Goal: Task Accomplishment & Management: Manage account settings

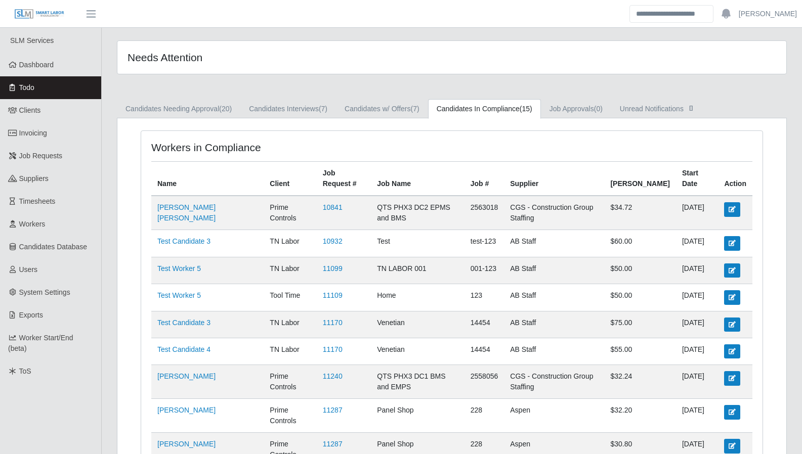
scroll to position [19, 0]
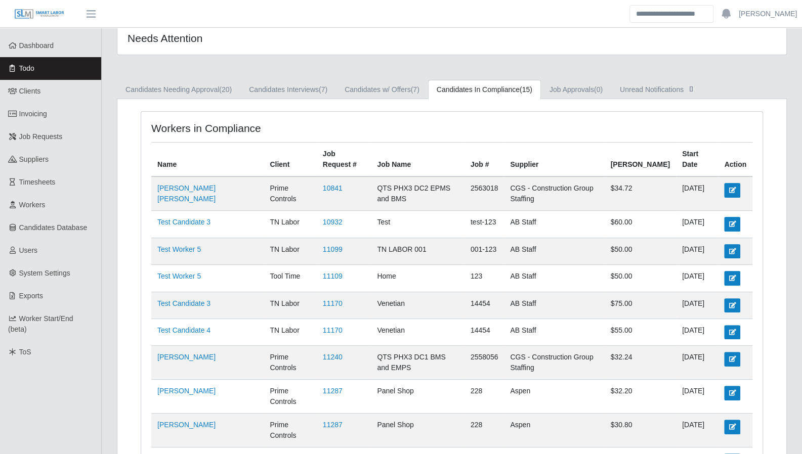
click at [39, 50] on link "Dashboard" at bounding box center [50, 45] width 101 height 23
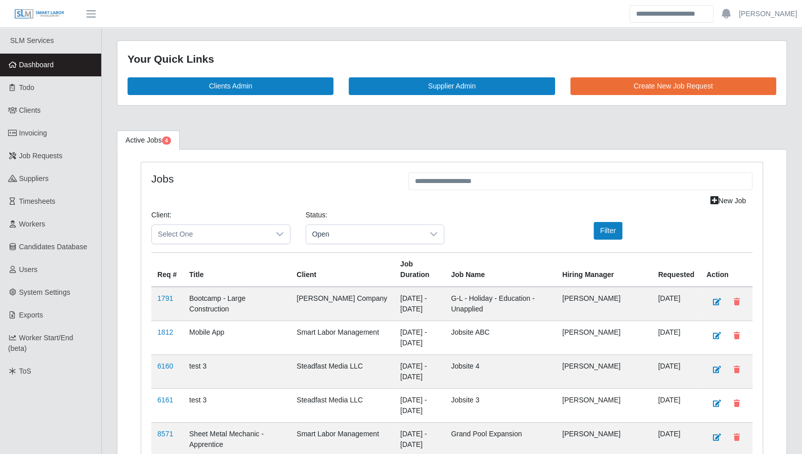
click at [364, 225] on div "Open" at bounding box center [375, 235] width 139 height 20
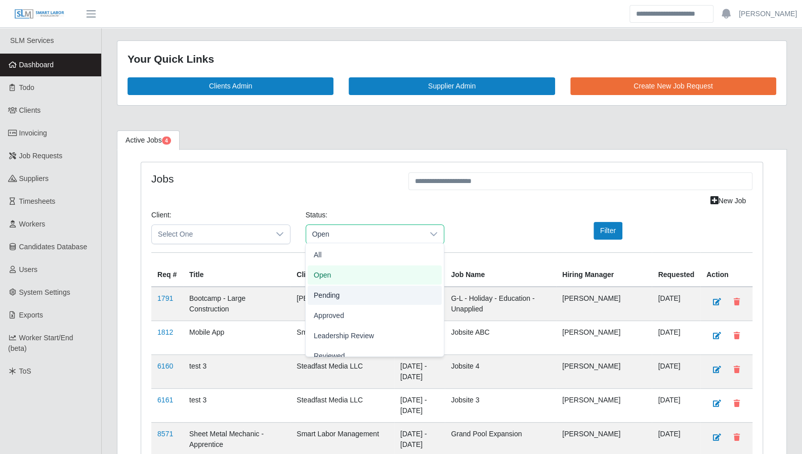
click at [356, 295] on li "Pending" at bounding box center [375, 295] width 134 height 19
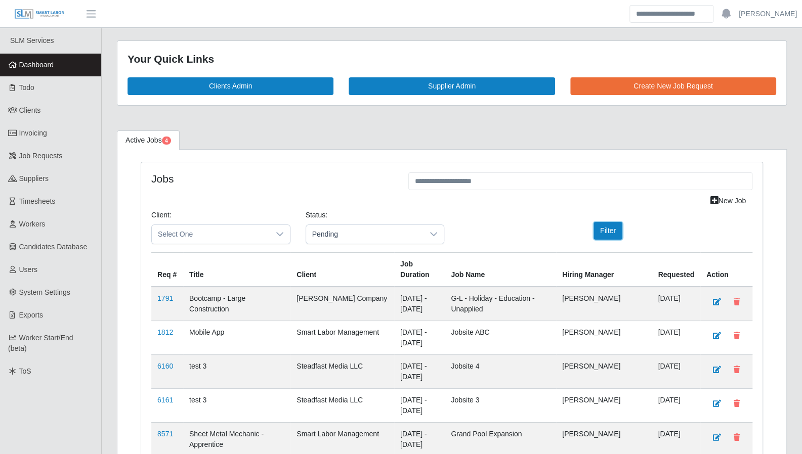
click at [605, 230] on button "Filter" at bounding box center [607, 231] width 29 height 18
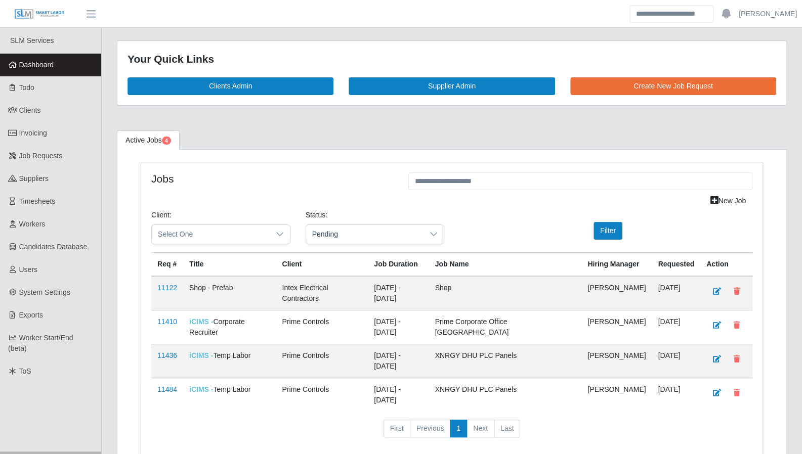
click at [199, 386] on span "iCIMS -" at bounding box center [201, 390] width 24 height 8
click at [168, 386] on link "11484" at bounding box center [167, 390] width 20 height 8
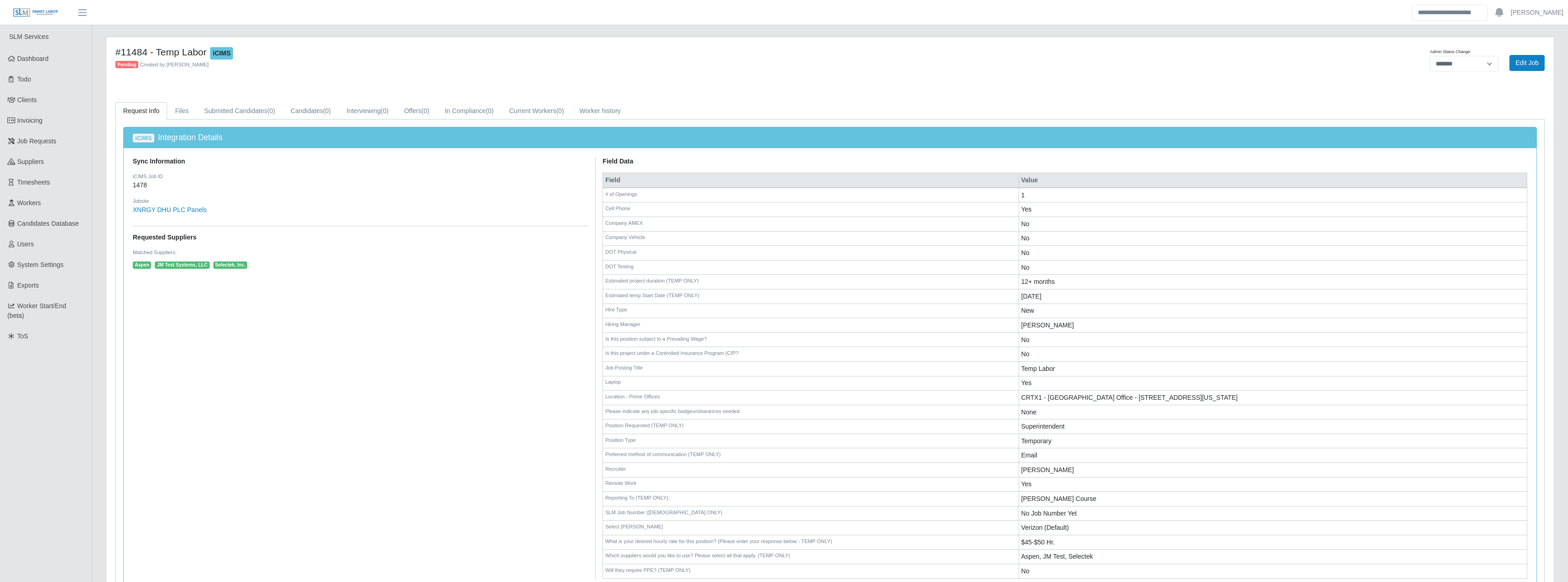
click at [33, 56] on span "Dashboard" at bounding box center [33, 59] width 32 height 7
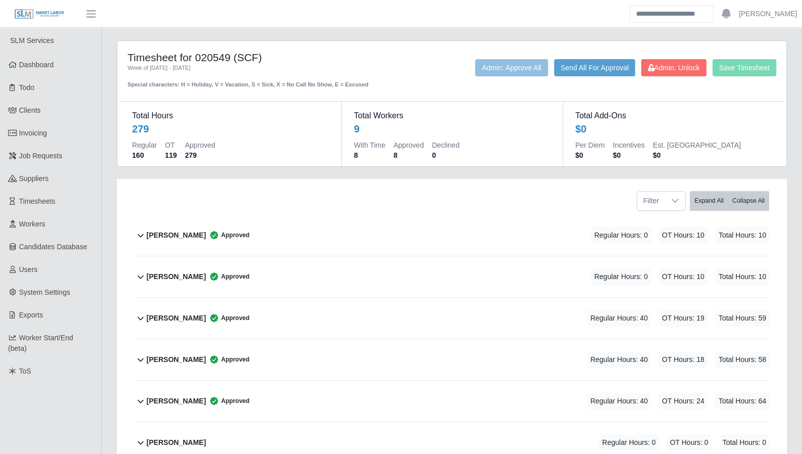
click at [58, 61] on link "Dashboard" at bounding box center [50, 65] width 101 height 23
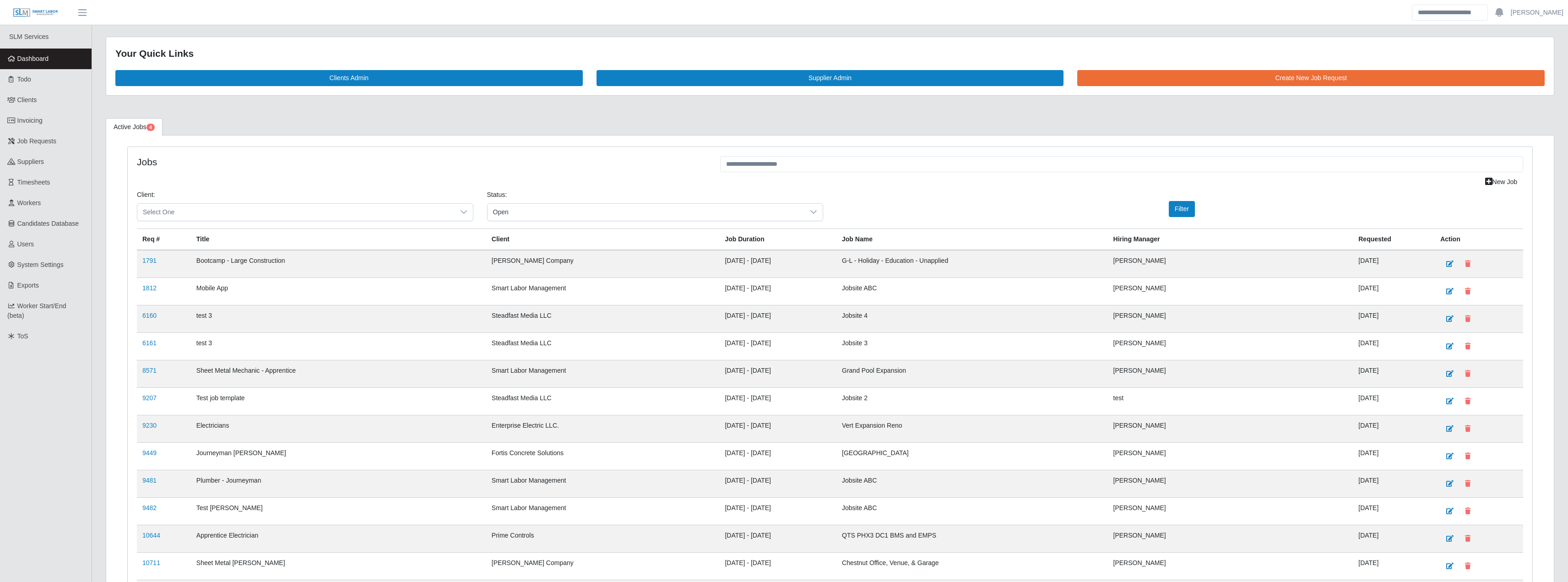
click at [150, 263] on link "1791" at bounding box center [149, 261] width 14 height 7
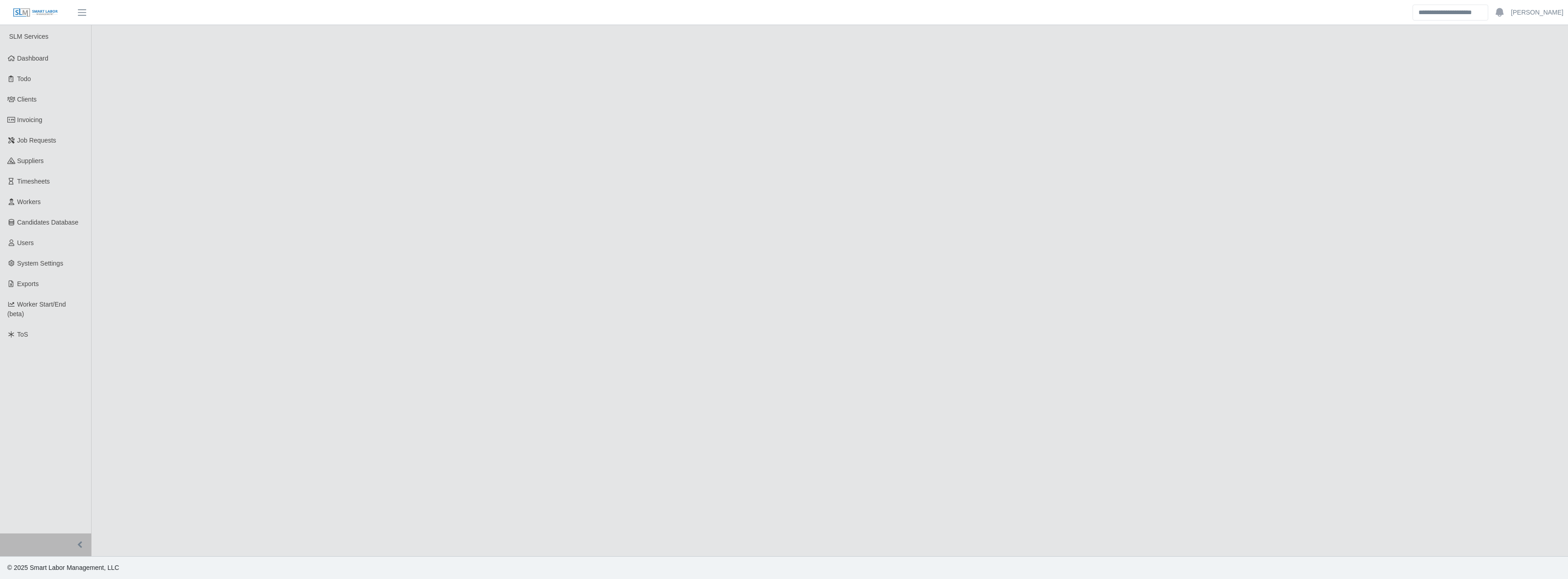
select select "****"
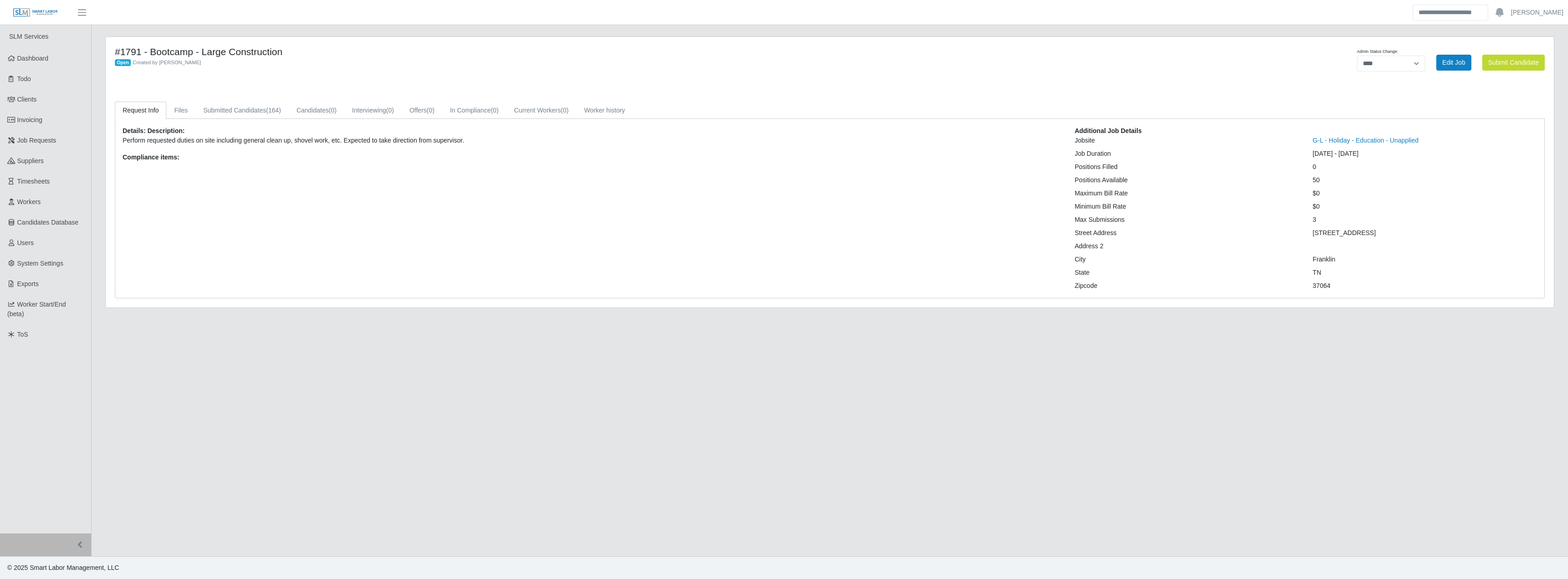
click at [20, 64] on link "Dashboard" at bounding box center [45, 59] width 91 height 21
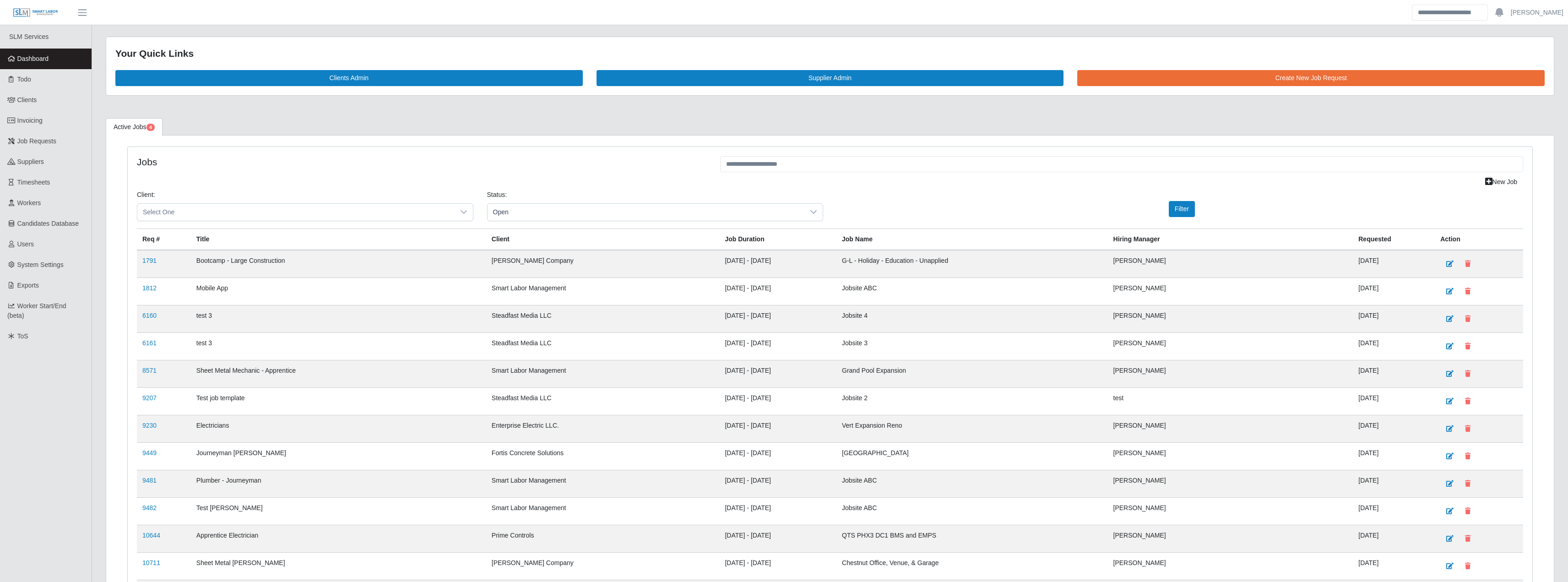
click at [489, 210] on span "Open" at bounding box center [646, 212] width 318 height 17
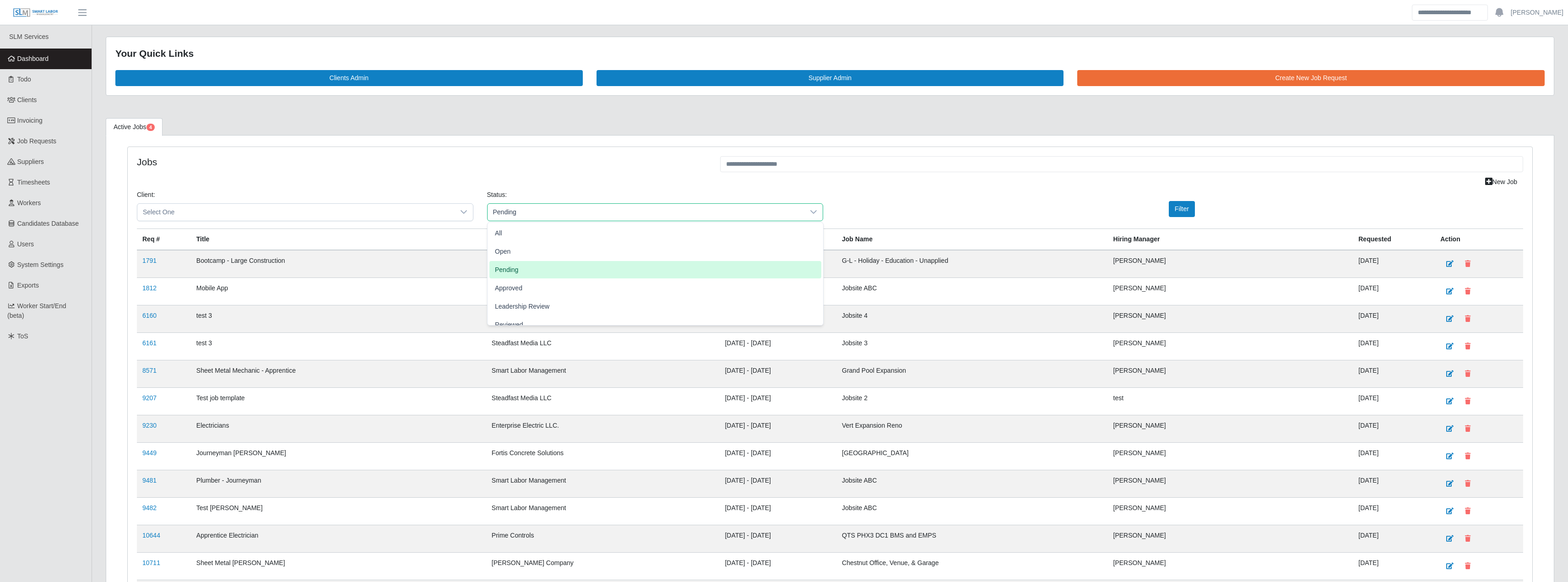
click at [513, 269] on span "Pending" at bounding box center [507, 269] width 24 height 10
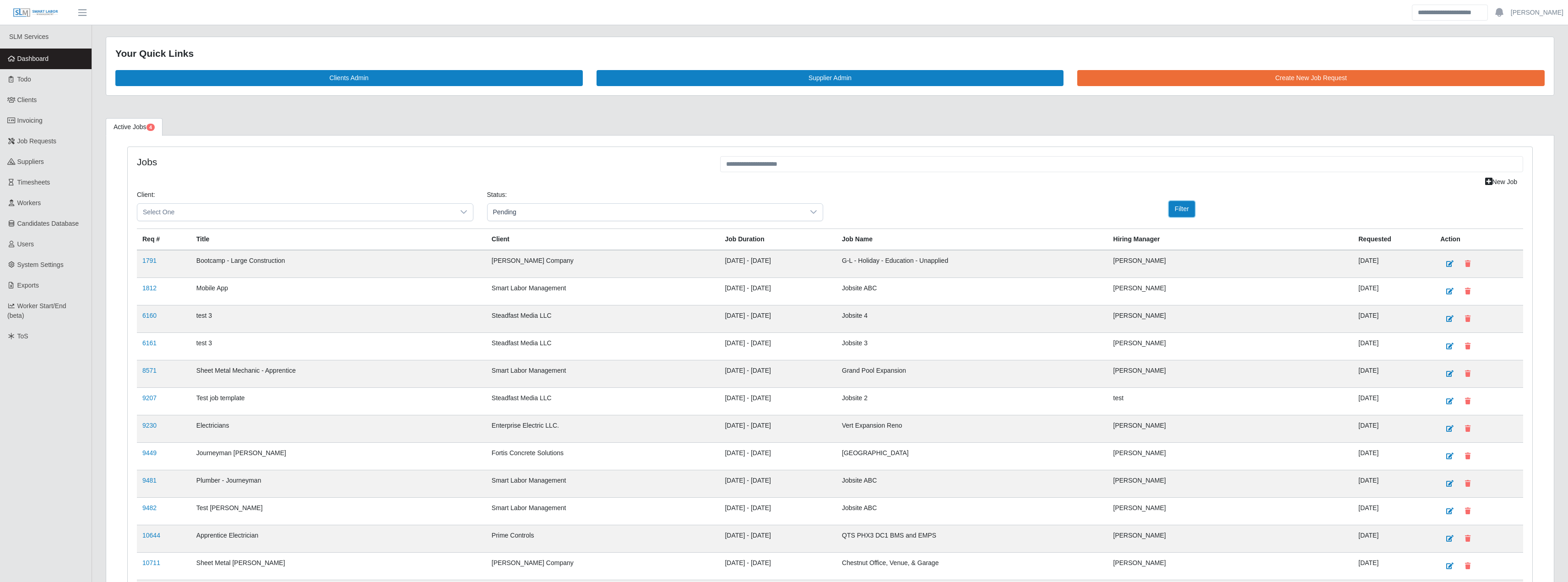
click at [1182, 215] on button "Filter" at bounding box center [1182, 209] width 26 height 16
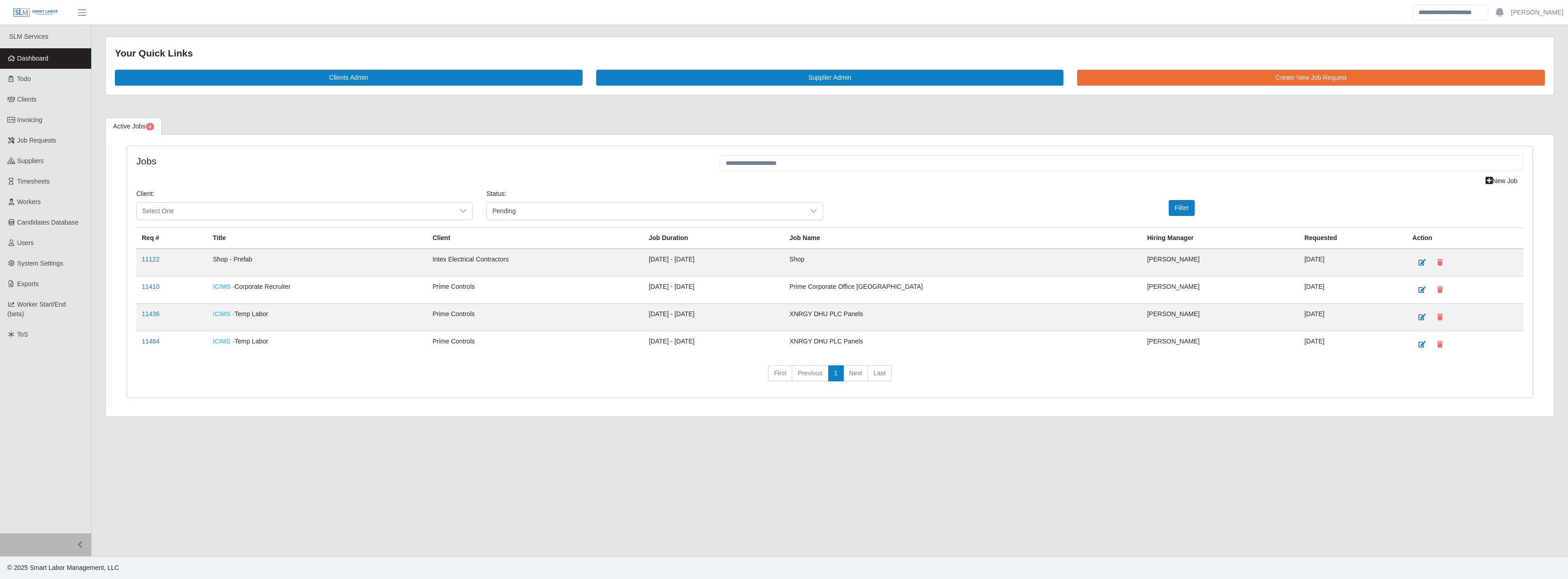
click at [155, 344] on link "11484" at bounding box center [150, 341] width 18 height 7
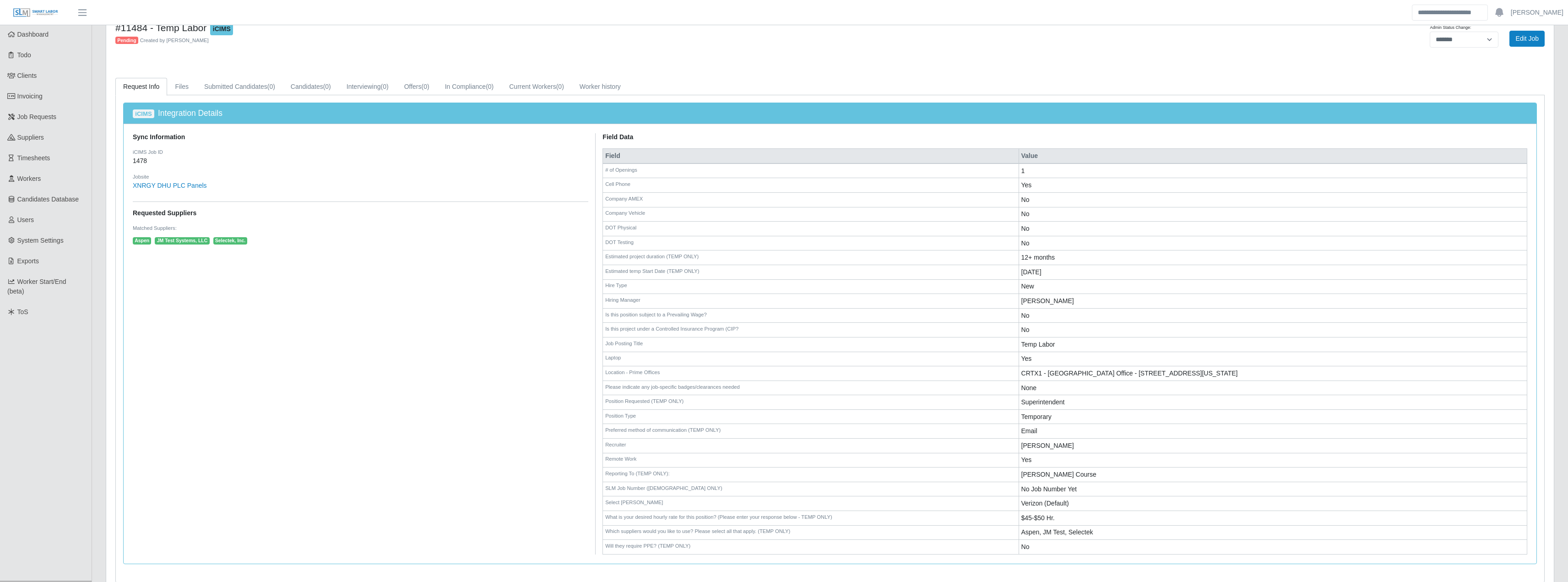
scroll to position [69, 0]
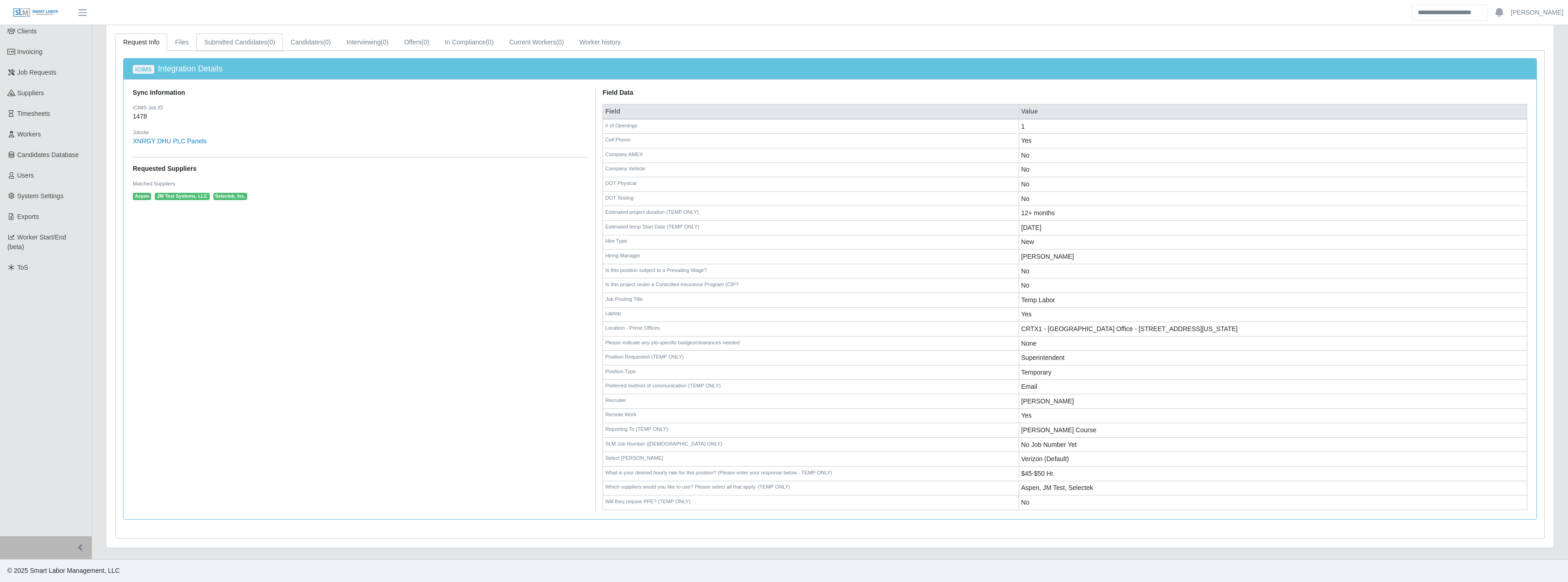
click at [210, 46] on link "Submitted Candidates (0)" at bounding box center [240, 43] width 87 height 18
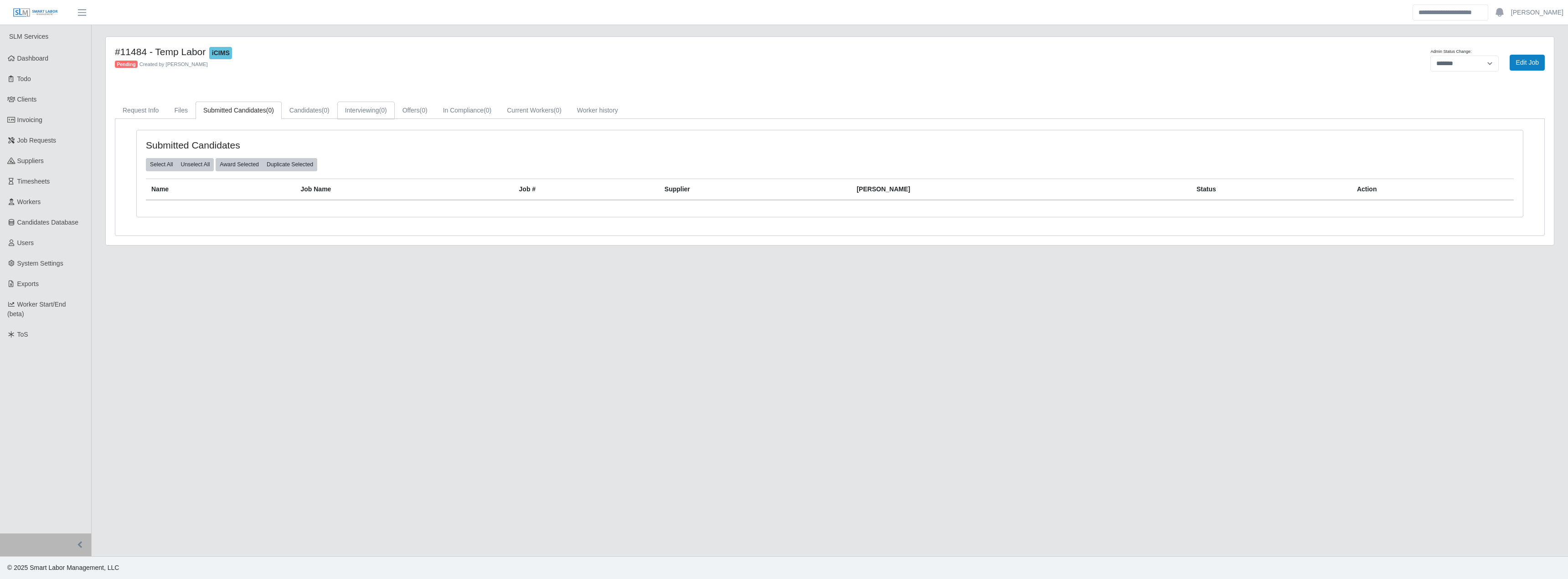
click at [368, 111] on link "Interviewing (0)" at bounding box center [366, 111] width 58 height 18
click at [157, 112] on link "Request Info" at bounding box center [140, 111] width 51 height 18
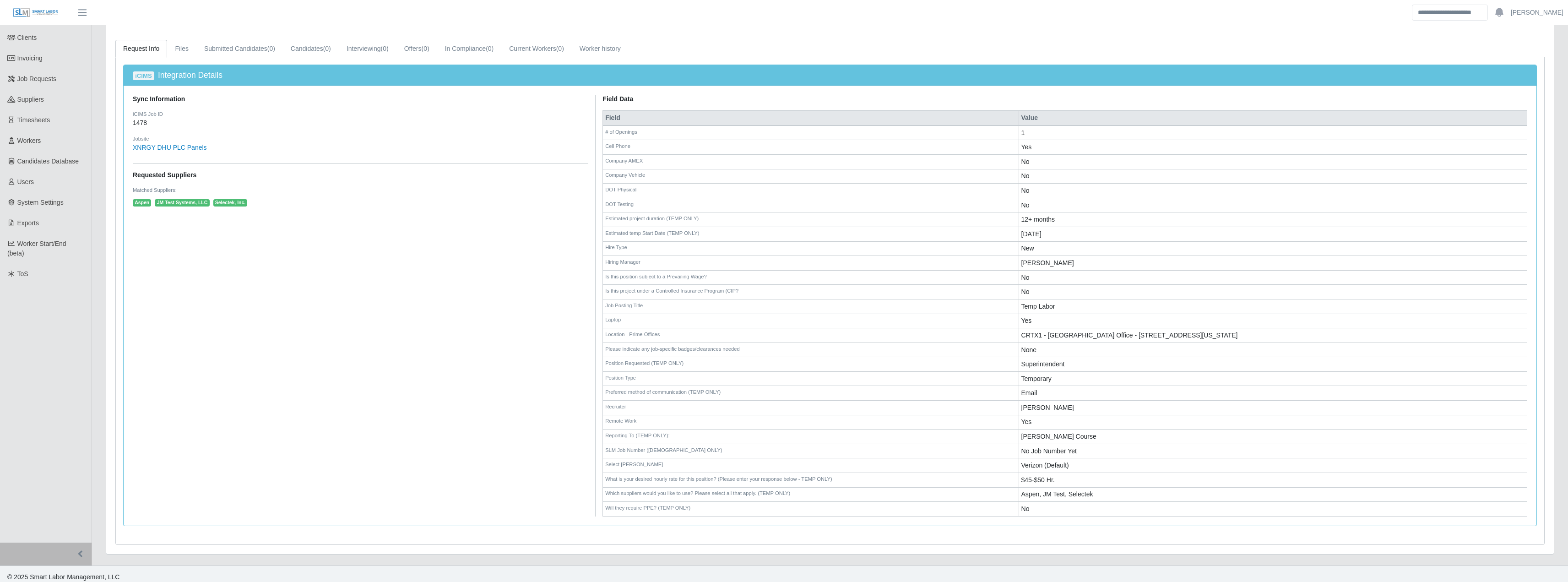
scroll to position [69, 0]
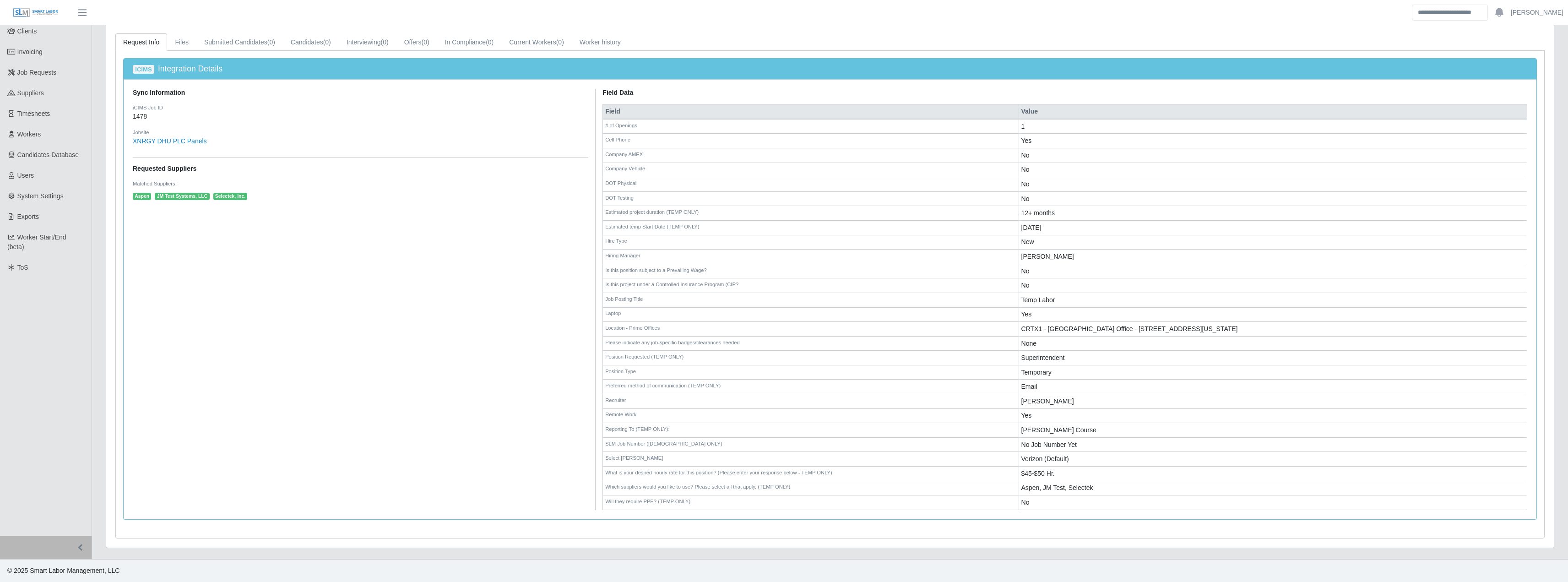
click at [637, 269] on td "Is this position subject to a Prevailing Wage?" at bounding box center [810, 271] width 415 height 14
click at [1028, 281] on td "No" at bounding box center [1273, 286] width 508 height 14
drag, startPoint x: 1037, startPoint y: 328, endPoint x: 1033, endPoint y: 356, distance: 28.3
click at [1037, 329] on td "CRTX1 - Lewisville Office - 1725 Lakepointe Drive Lewisville, Texas 75057 Unite…" at bounding box center [1273, 329] width 508 height 14
drag, startPoint x: 1028, startPoint y: 377, endPoint x: 1032, endPoint y: 403, distance: 26.3
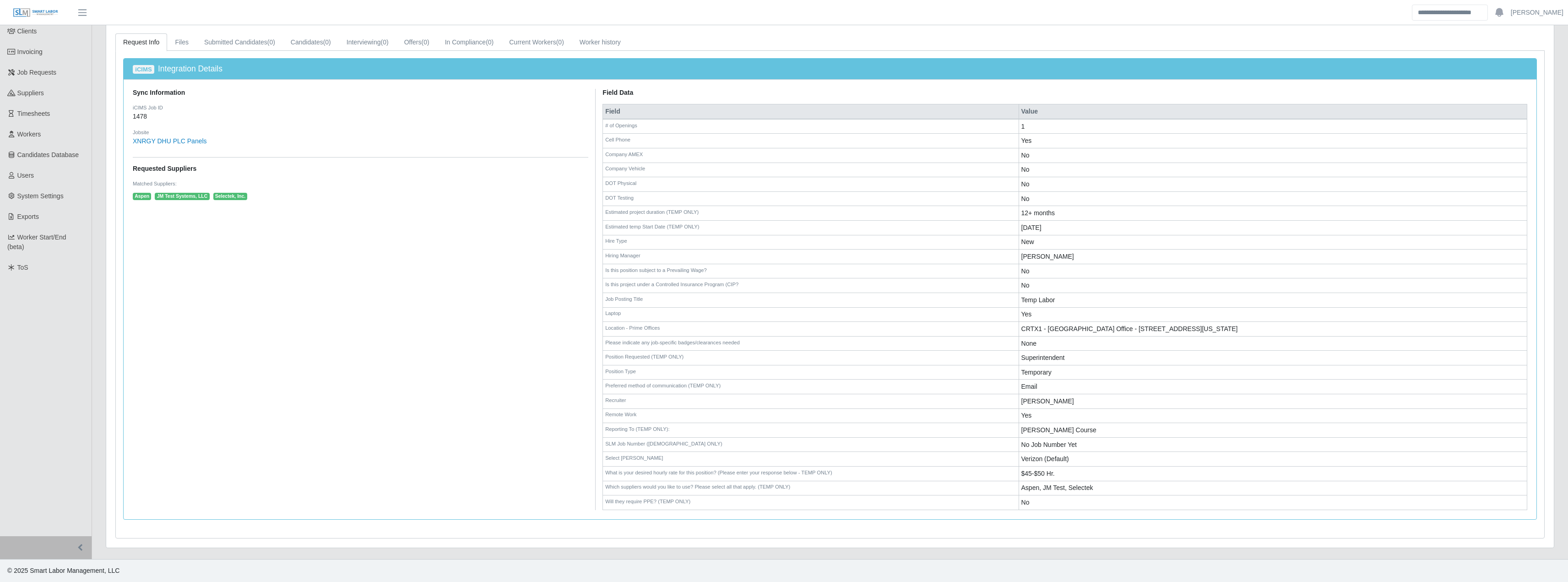
click at [1028, 381] on tbody "# of Openings 1 Cell Phone Yes Company AMEX No Company Vehicle No DOT Physical …" at bounding box center [1064, 315] width 924 height 391
click at [1035, 411] on td "Yes" at bounding box center [1273, 415] width 508 height 14
drag, startPoint x: 1040, startPoint y: 423, endPoint x: 1042, endPoint y: 429, distance: 6.3
click at [1041, 424] on td "Dan Course" at bounding box center [1273, 430] width 508 height 14
click at [1043, 433] on td "Dan Course" at bounding box center [1273, 430] width 508 height 14
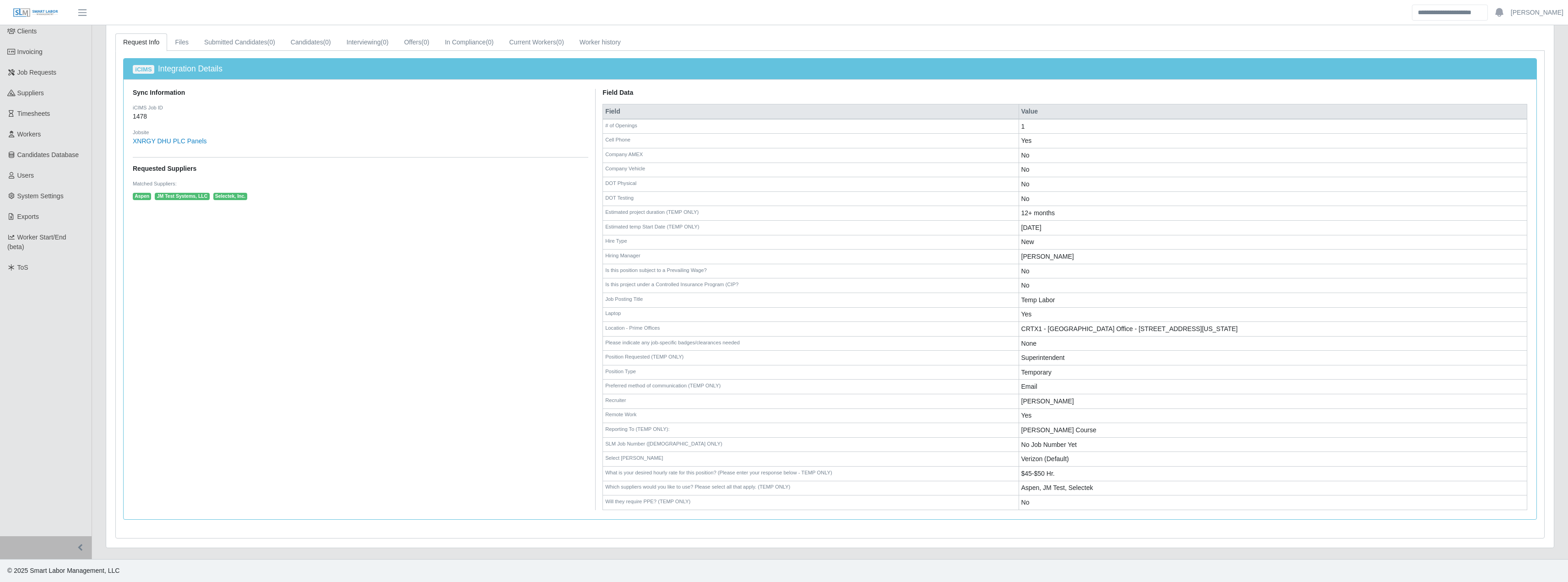
click at [1052, 469] on td "$45-$50 Hr." at bounding box center [1273, 474] width 508 height 14
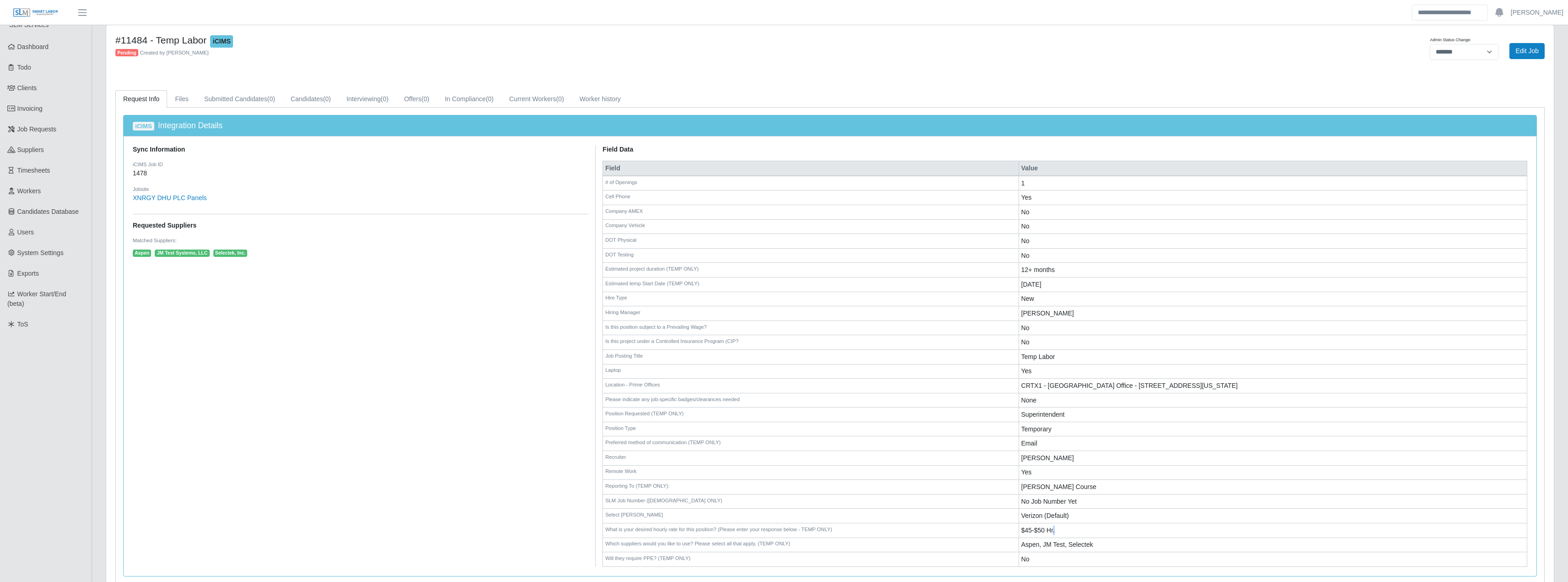
scroll to position [0, 0]
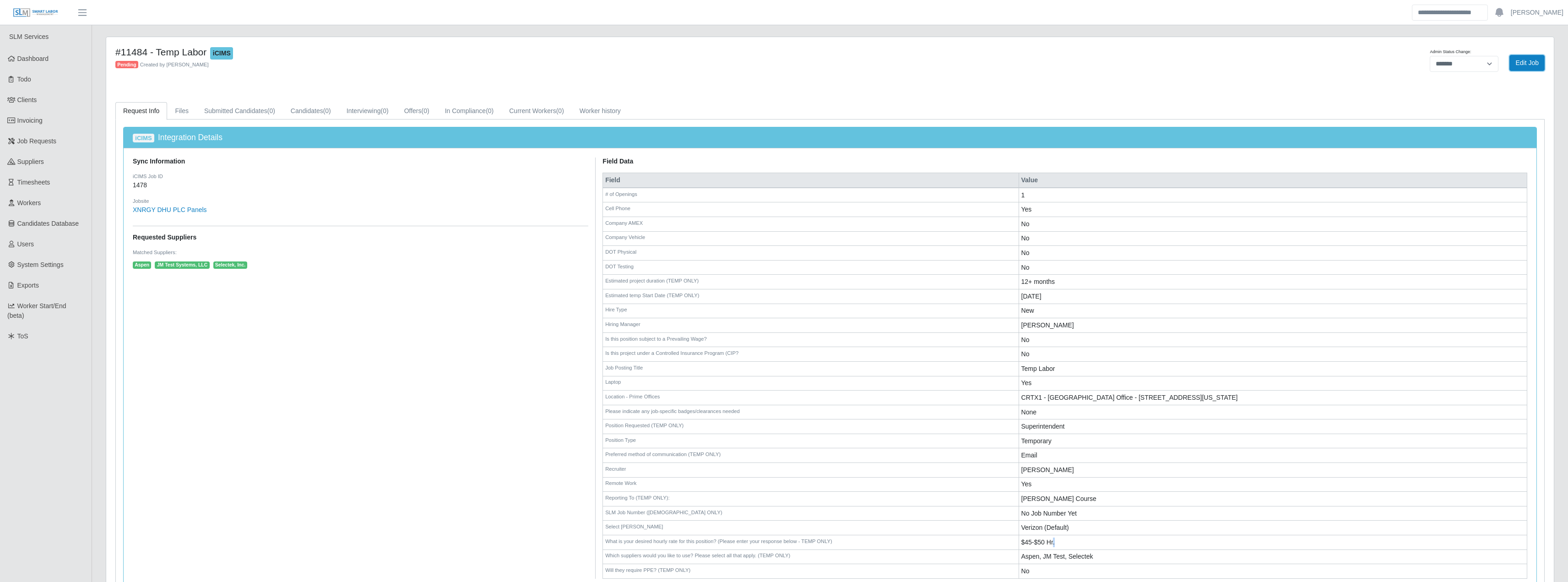
click at [1535, 62] on link "Edit Job" at bounding box center [1526, 63] width 35 height 16
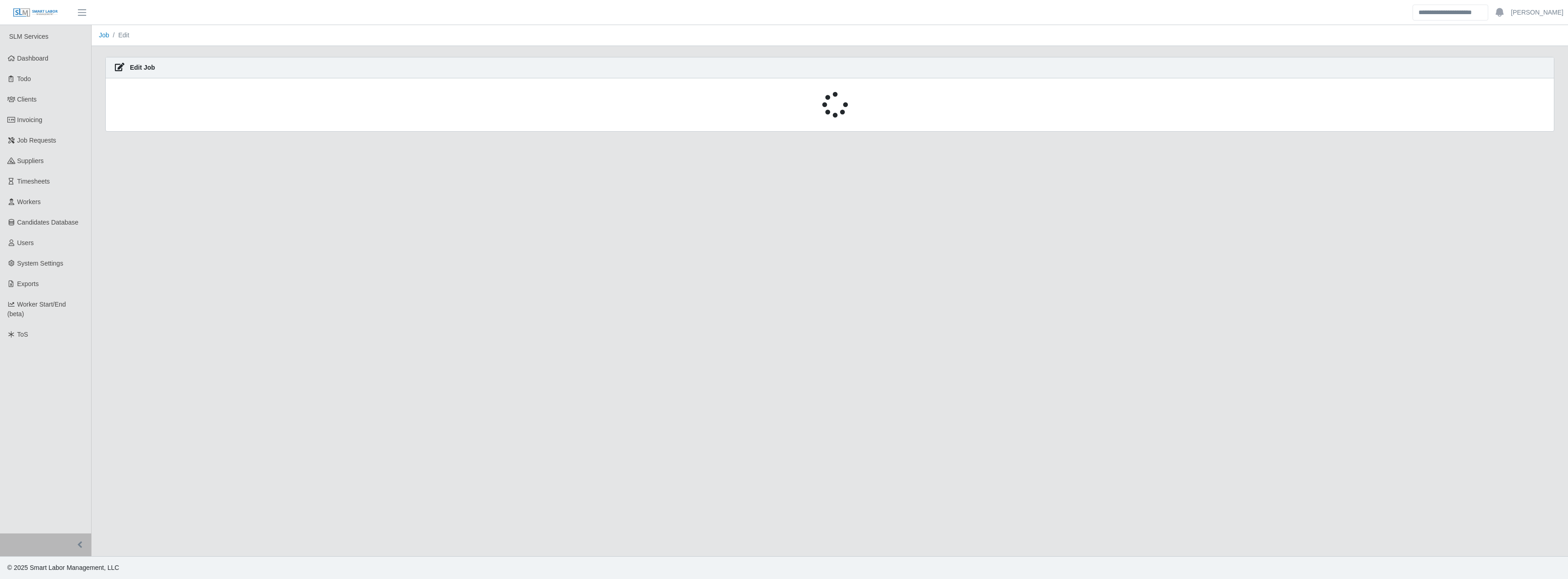
select select "****"
select select
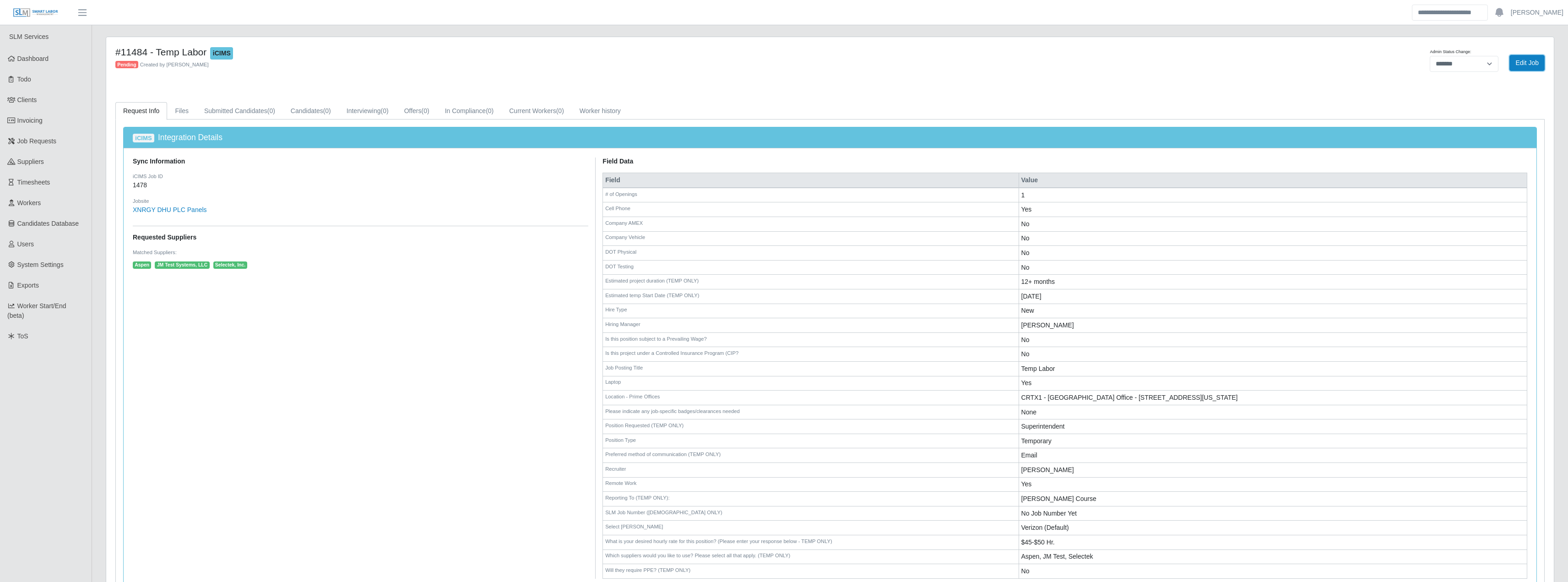
click at [1526, 62] on link "Edit Job" at bounding box center [1526, 63] width 35 height 16
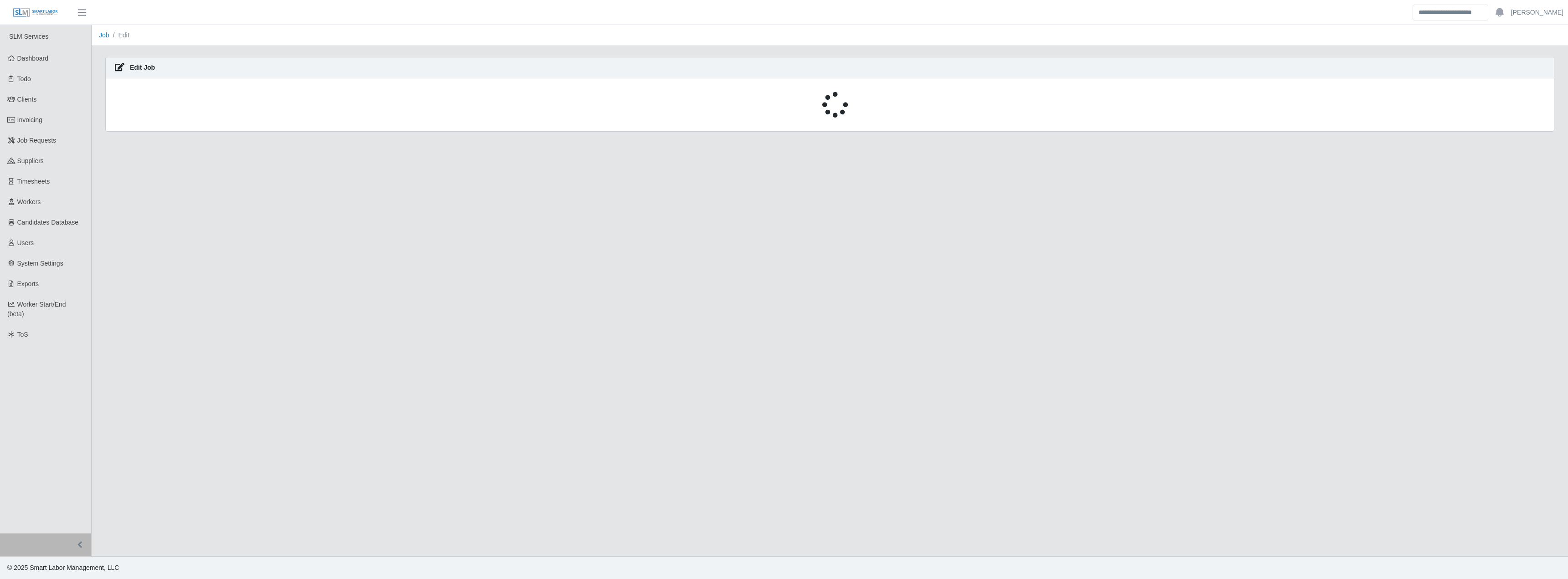
select select "****"
select select
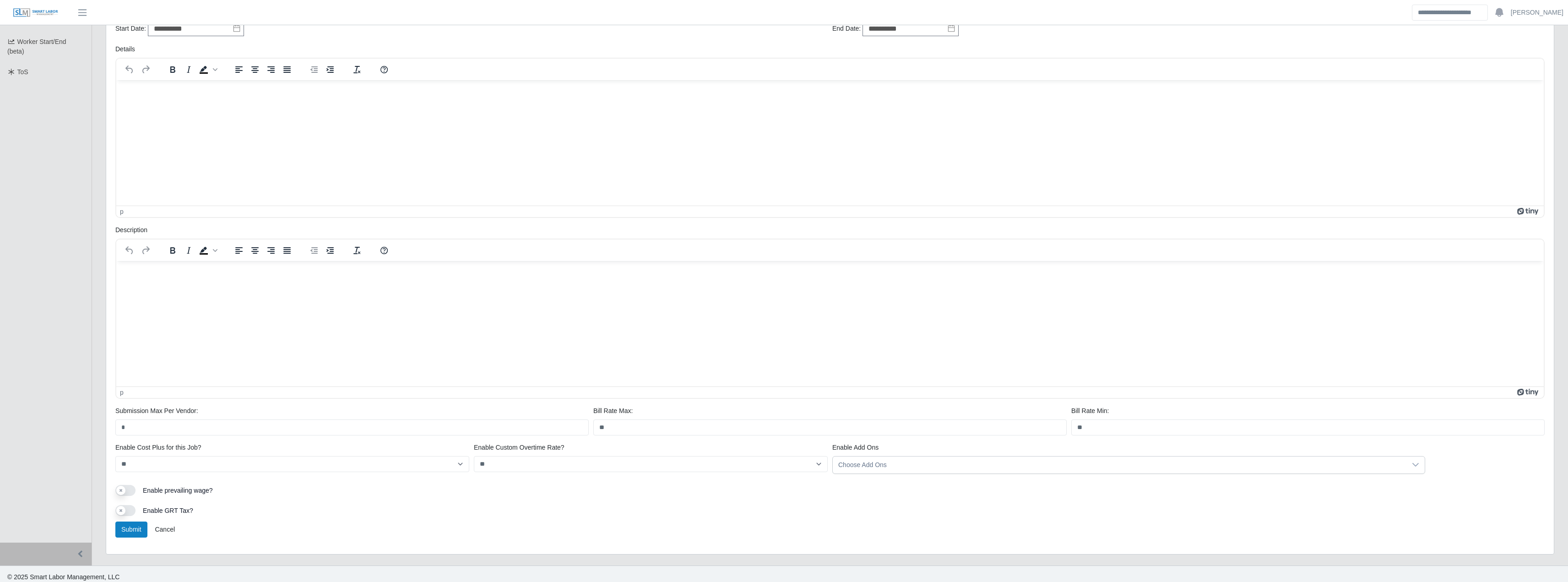
scroll to position [270, 0]
click at [1107, 425] on input "**" at bounding box center [1307, 422] width 473 height 16
type input "**"
click at [138, 525] on button "Submit" at bounding box center [130, 524] width 32 height 16
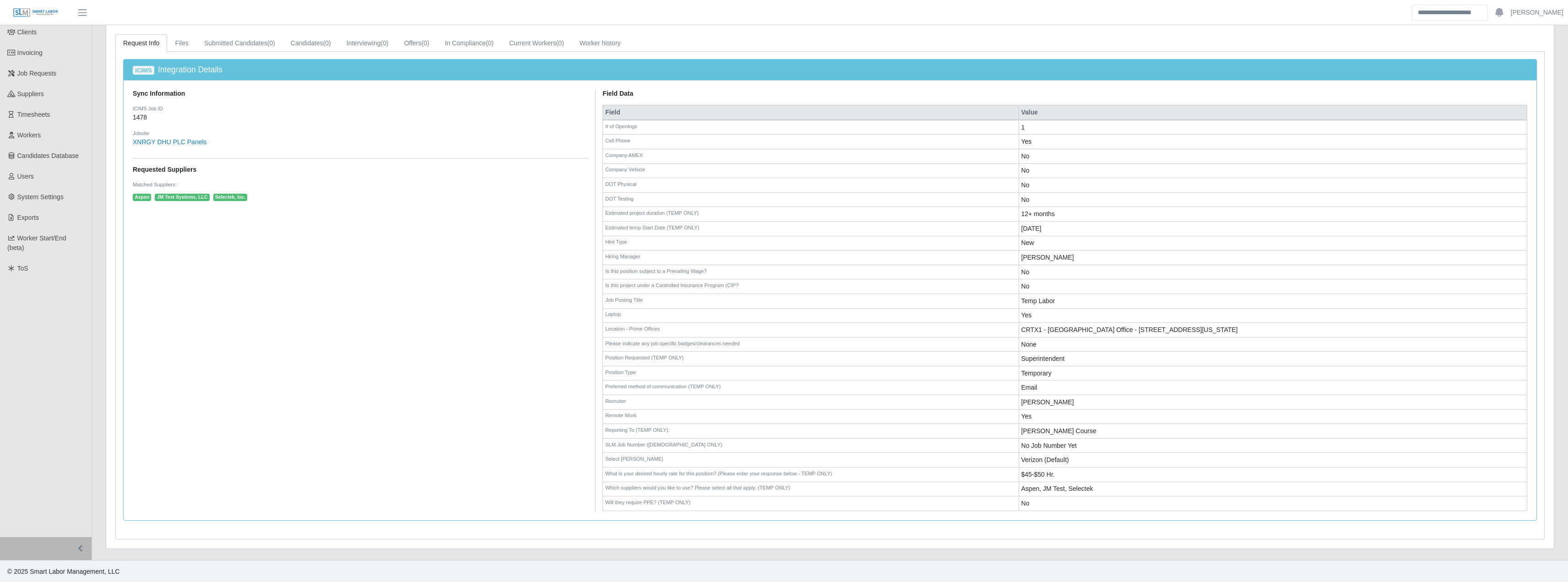
scroll to position [69, 0]
click at [1030, 472] on td "$45-$50 Hr." at bounding box center [1273, 474] width 508 height 14
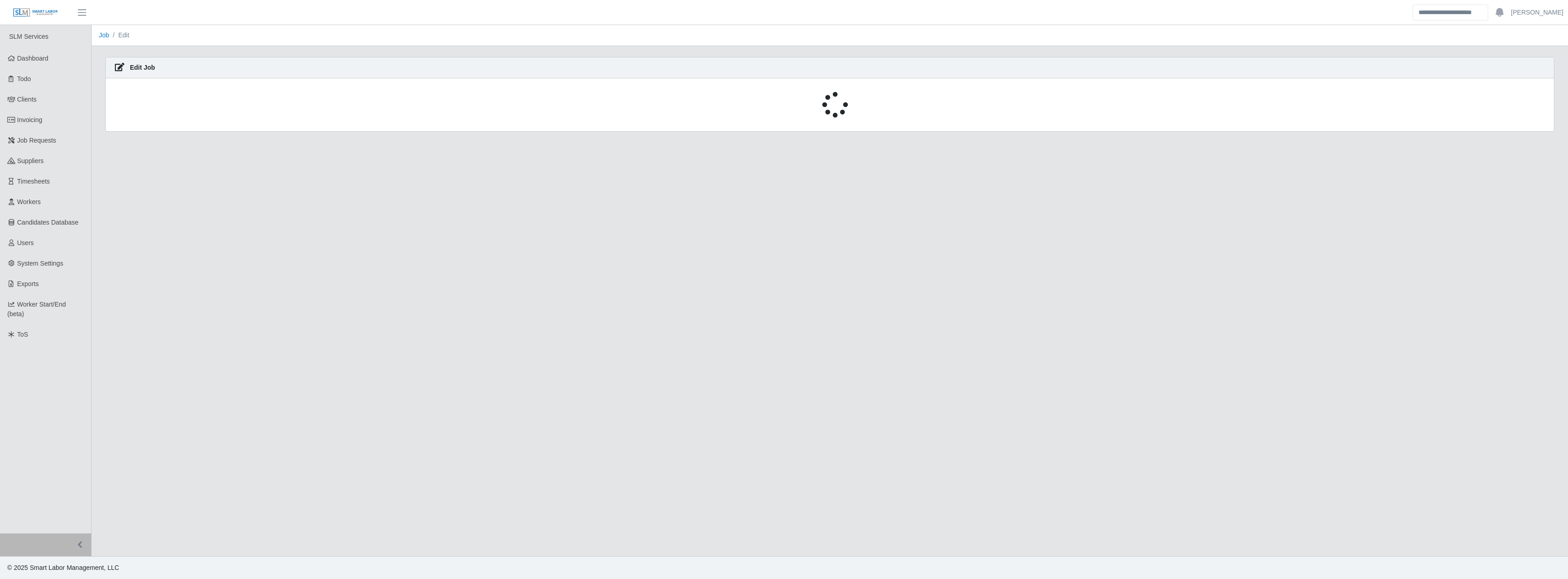
click at [36, 65] on link "Dashboard" at bounding box center [45, 59] width 91 height 21
select select "****"
select select
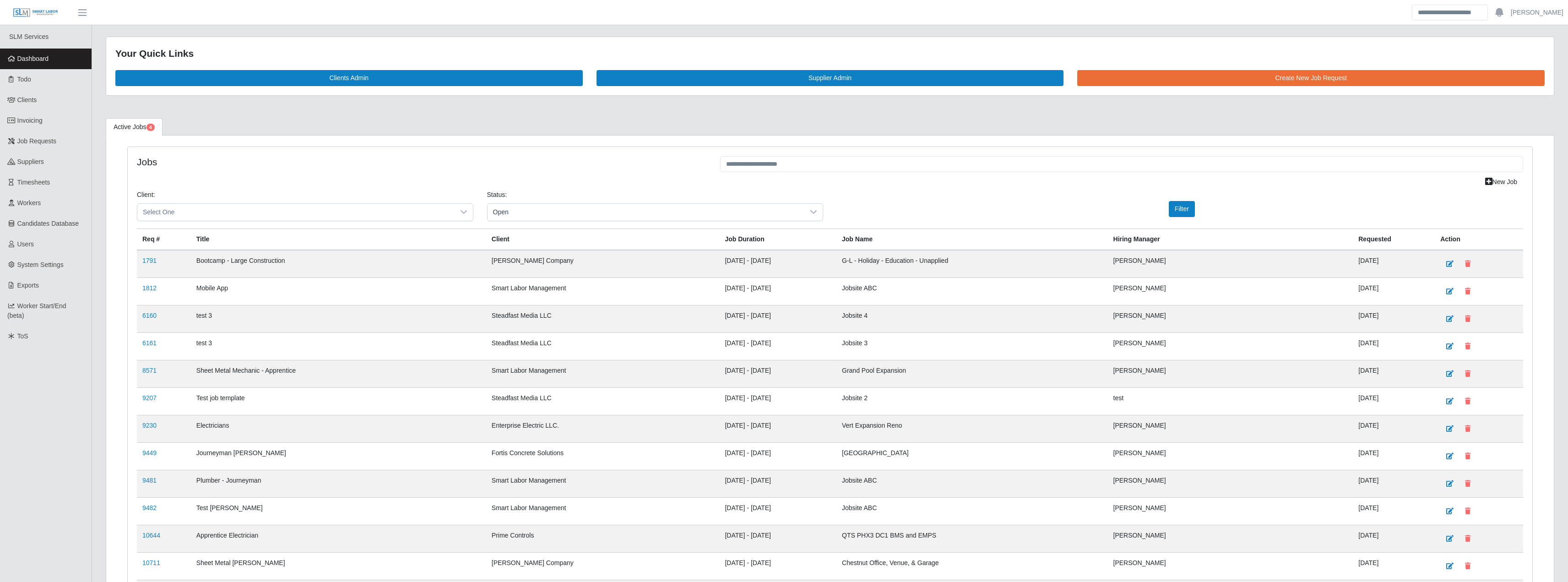
click at [573, 222] on div "Status: Open" at bounding box center [655, 209] width 350 height 38
click at [552, 214] on span "Open" at bounding box center [646, 212] width 318 height 17
click at [530, 267] on li "Pending" at bounding box center [655, 269] width 332 height 17
click at [1170, 213] on button "Filter" at bounding box center [1182, 209] width 26 height 16
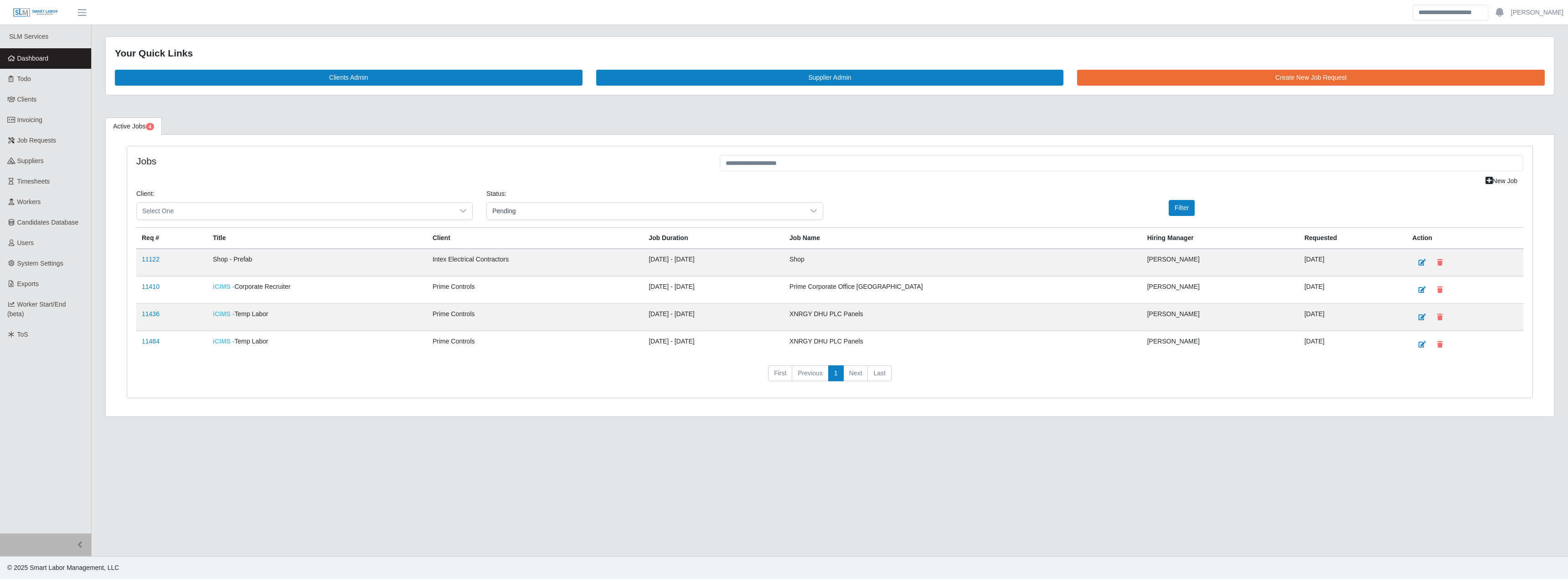
click at [145, 314] on link "11436" at bounding box center [150, 314] width 18 height 7
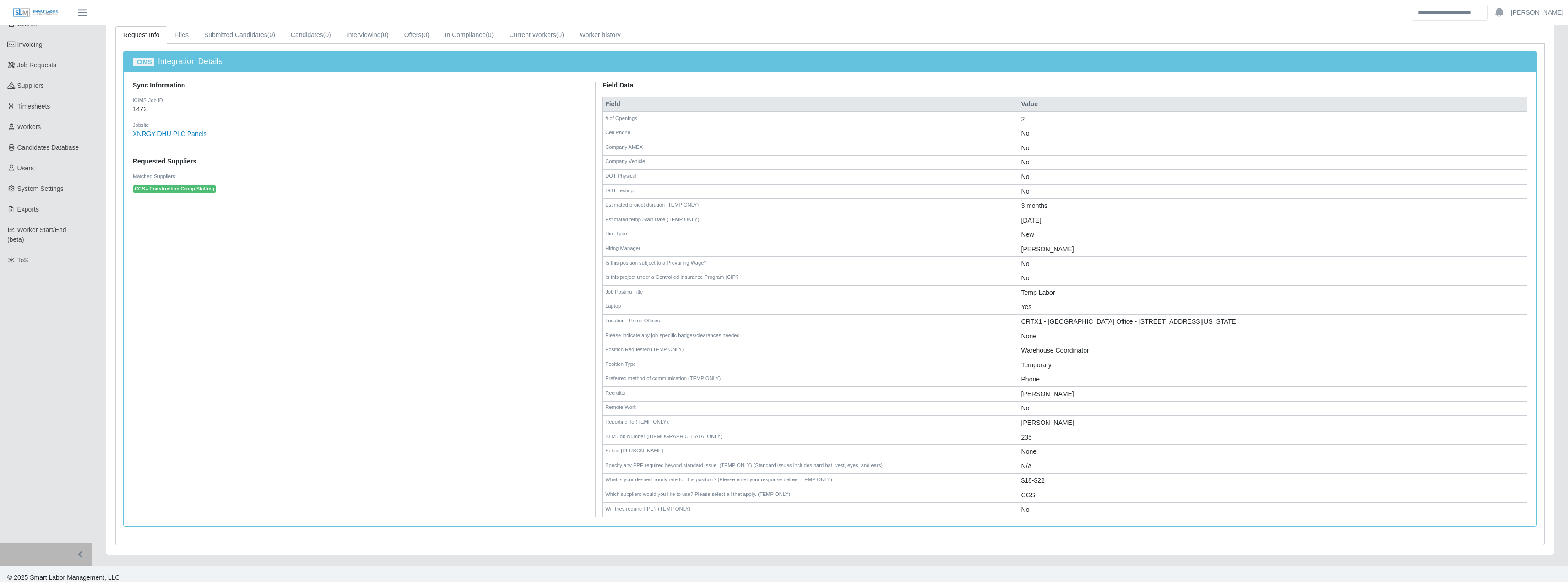
scroll to position [83, 0]
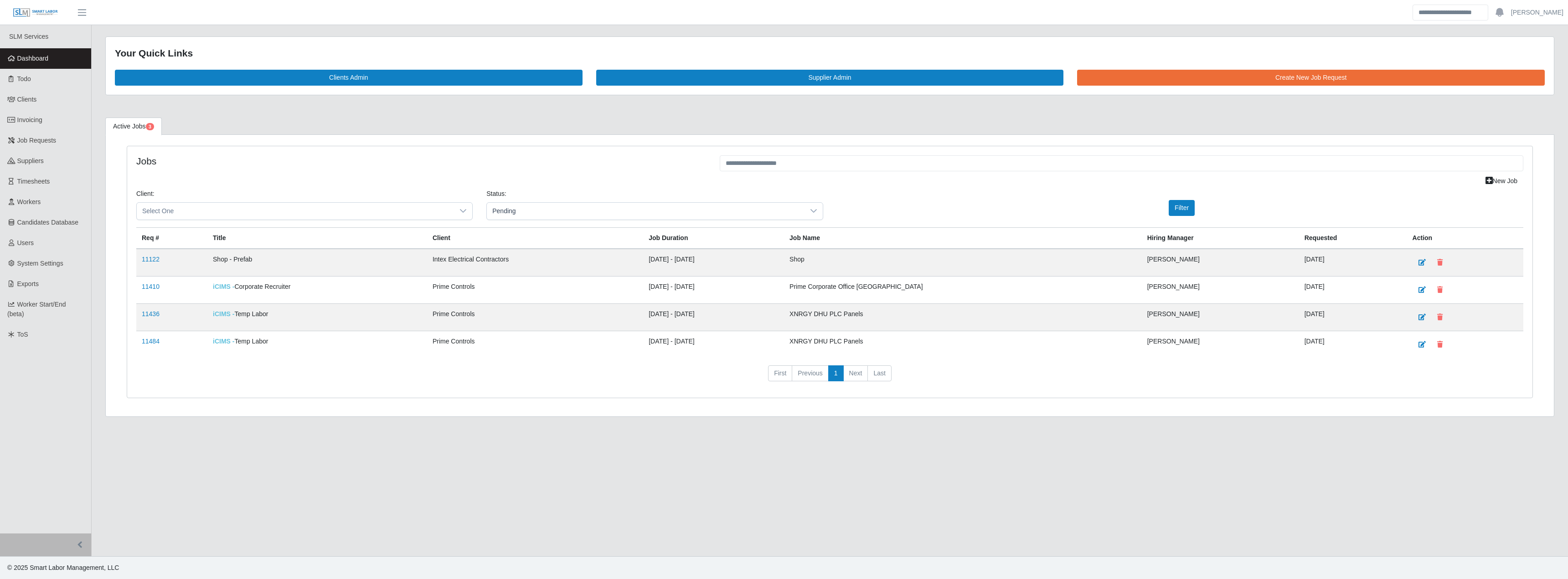
click at [155, 290] on link "11410" at bounding box center [150, 286] width 18 height 7
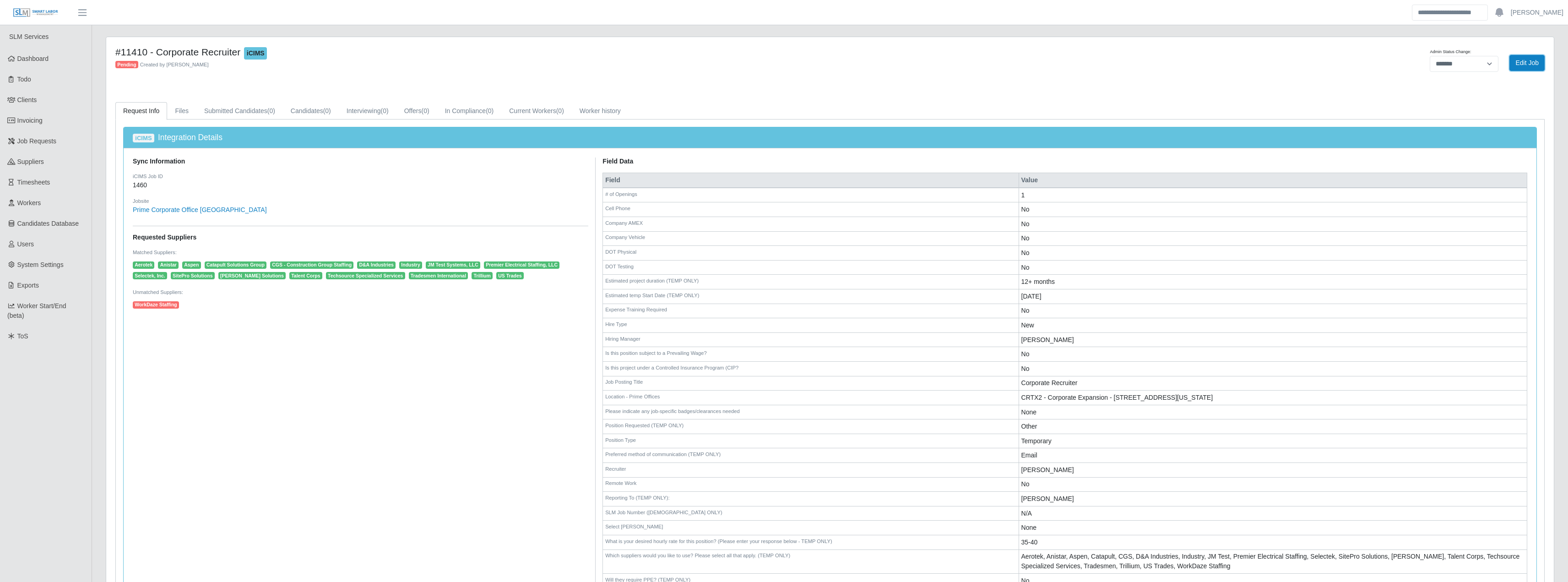
click at [1526, 66] on link "Edit Job" at bounding box center [1526, 63] width 35 height 16
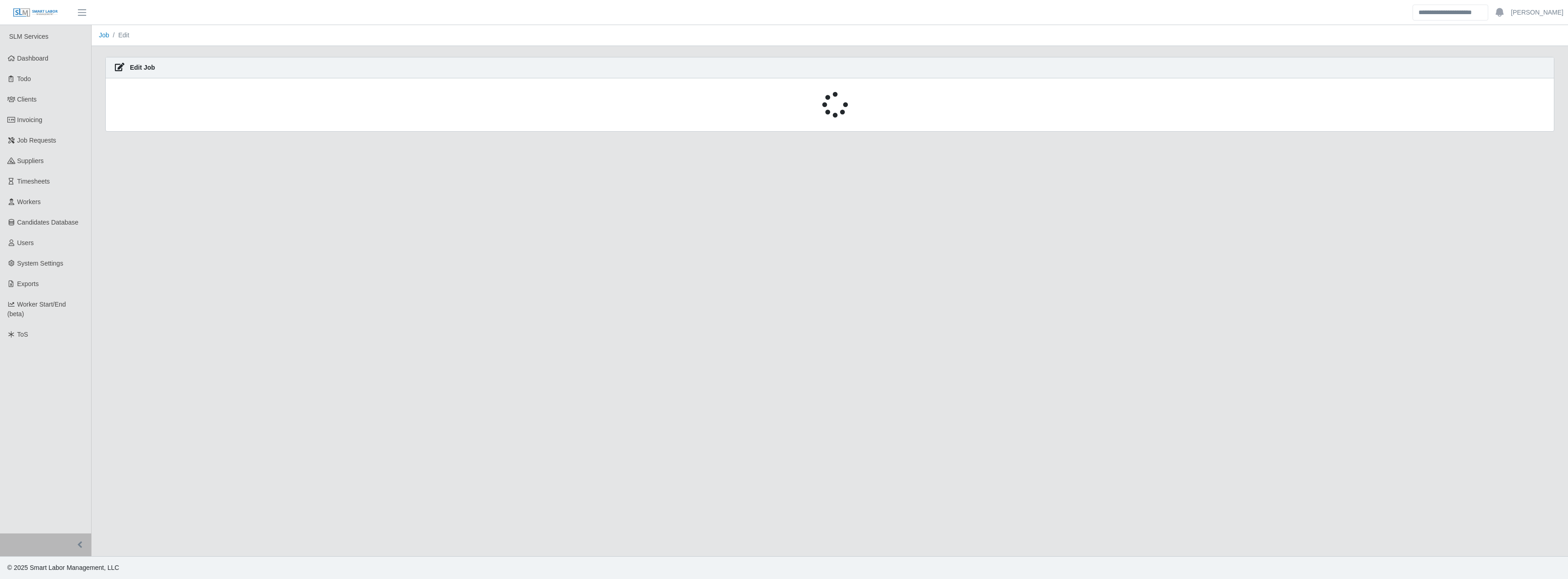
select select "****"
select select
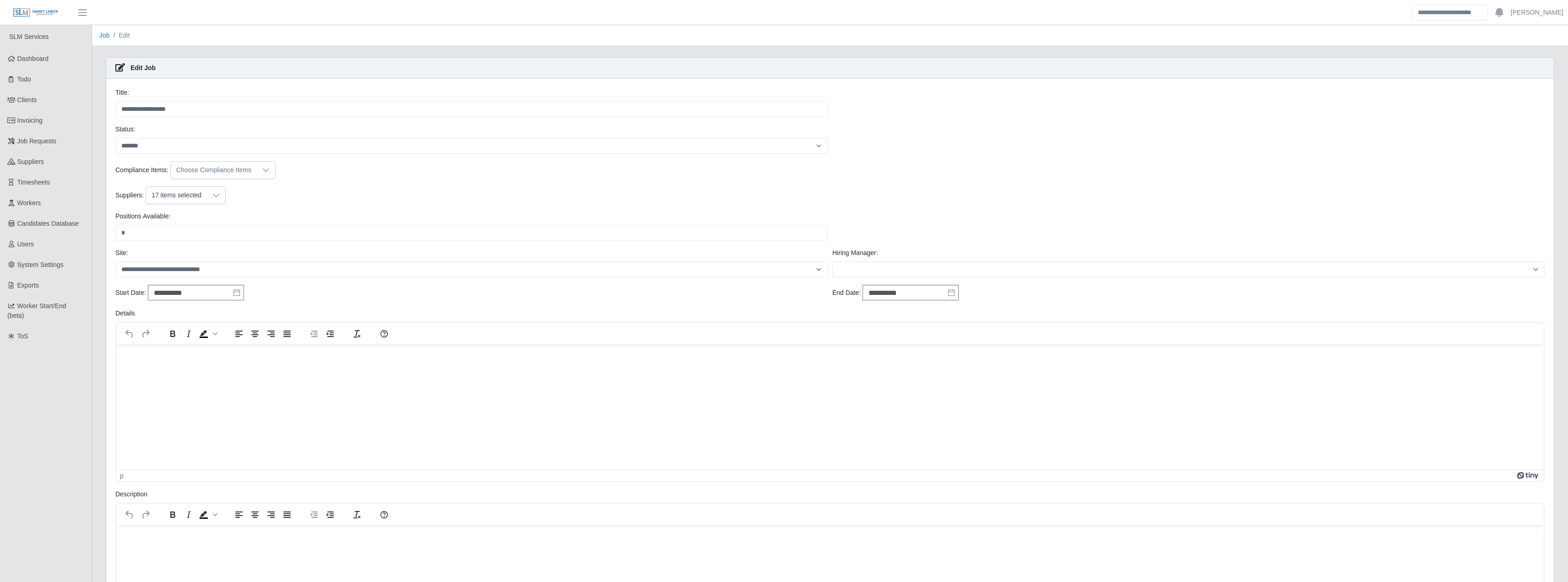
click at [208, 195] on div at bounding box center [216, 195] width 18 height 17
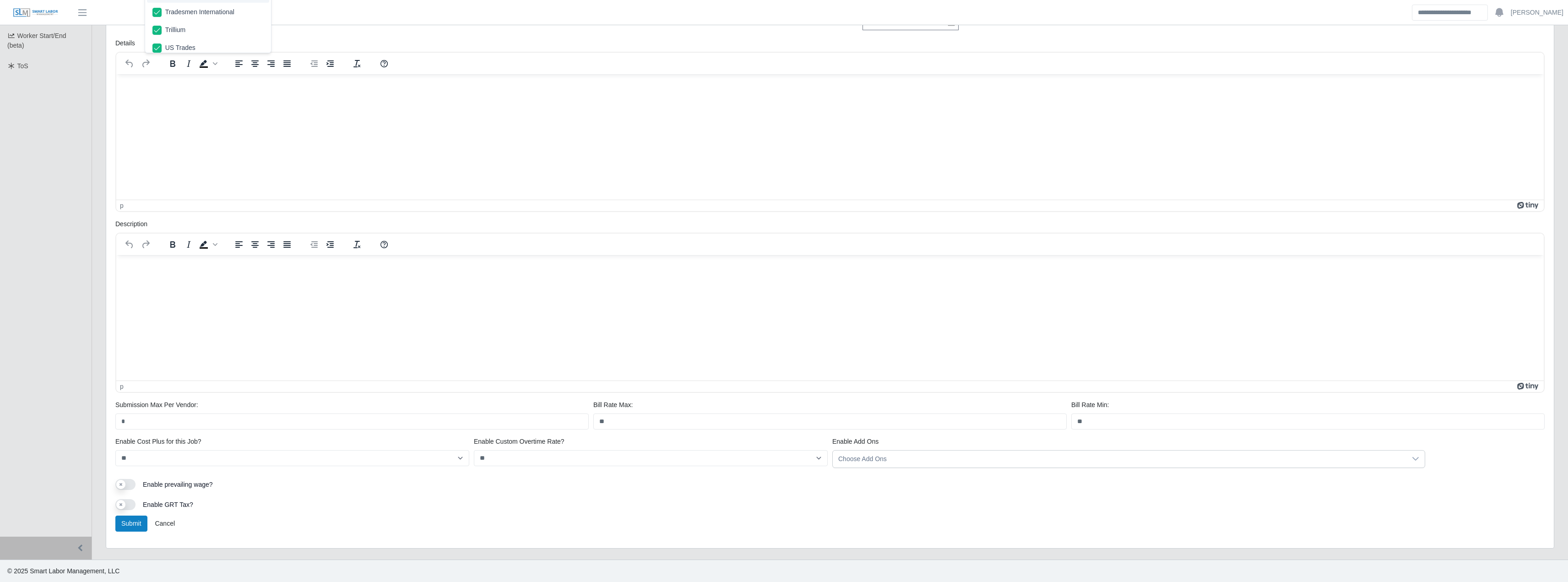
scroll to position [256, 0]
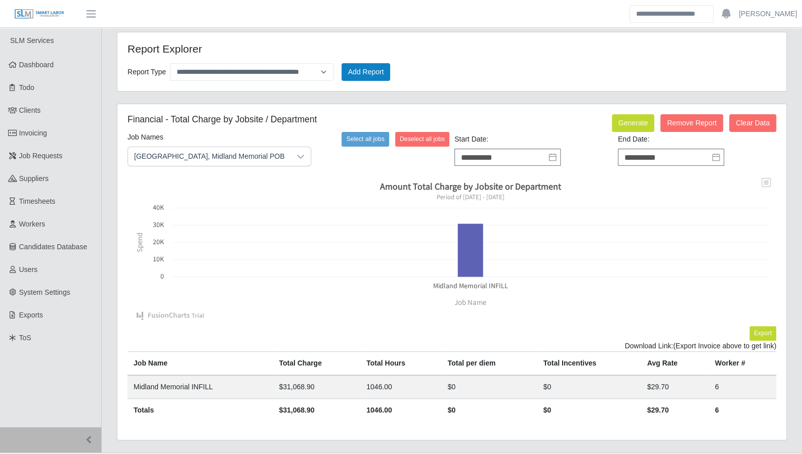
click at [68, 66] on link "Dashboard" at bounding box center [50, 65] width 101 height 23
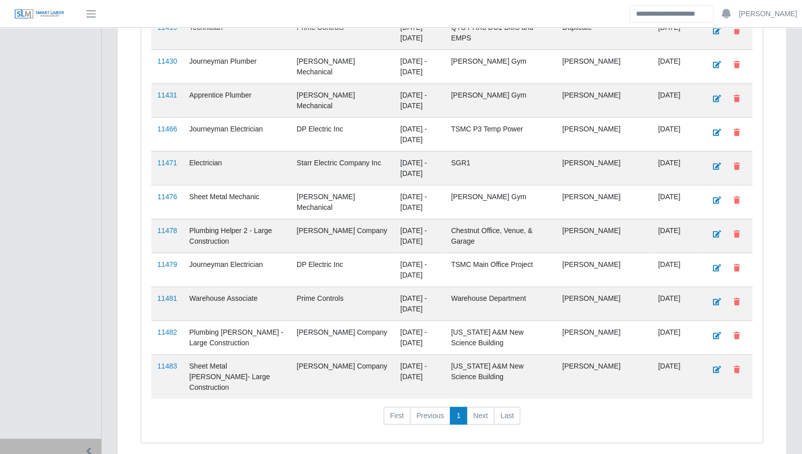
scroll to position [1630, 0]
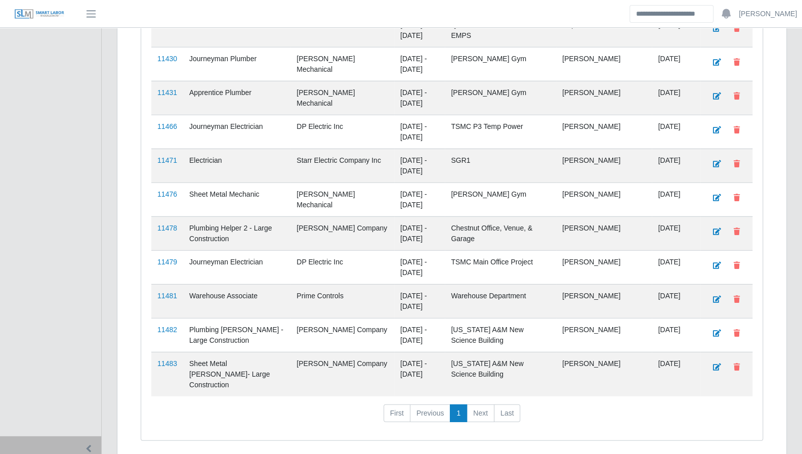
click at [167, 326] on link "11482" at bounding box center [167, 330] width 20 height 8
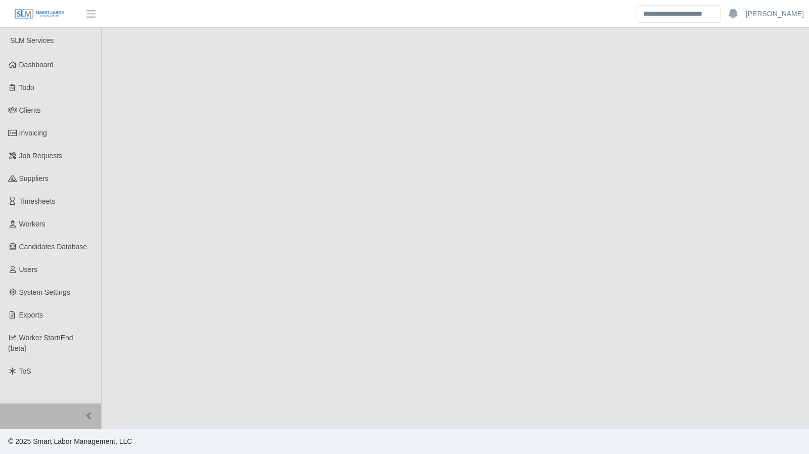
select select "****"
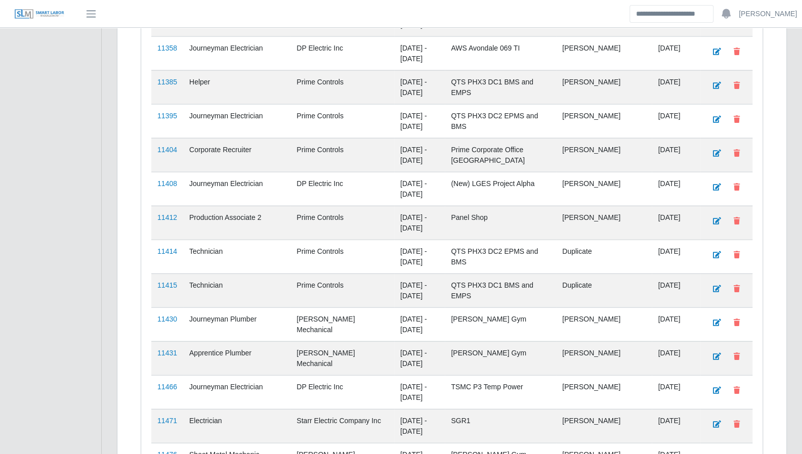
scroll to position [1630, 0]
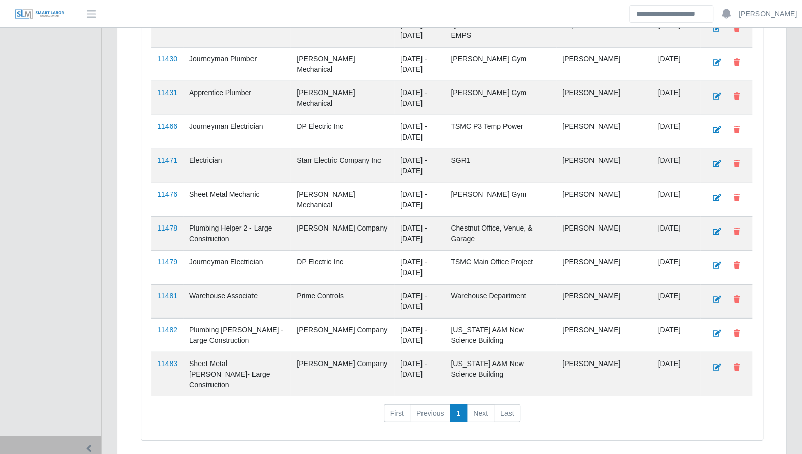
click at [174, 360] on link "11483" at bounding box center [167, 364] width 20 height 8
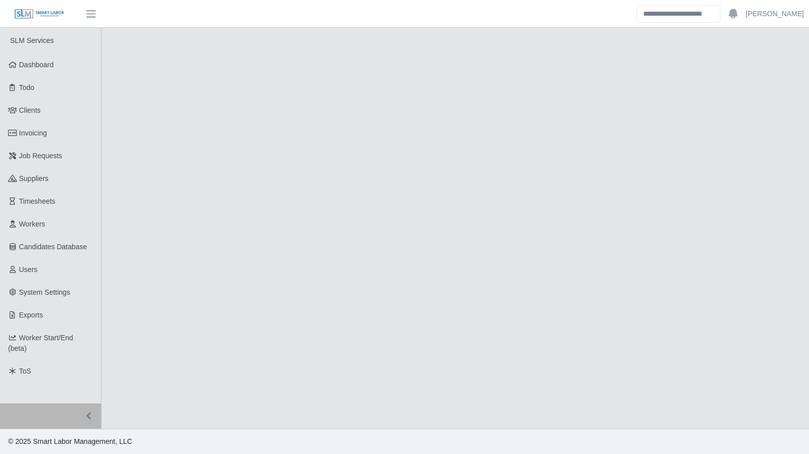
select select "****"
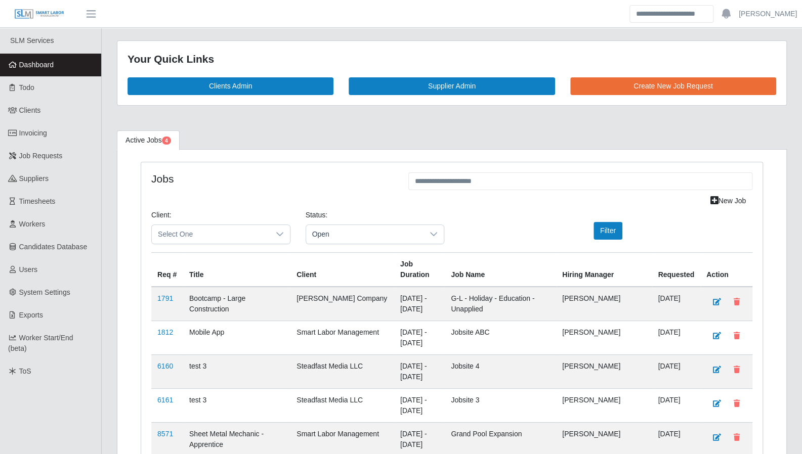
click at [31, 89] on span "Todo" at bounding box center [26, 87] width 15 height 8
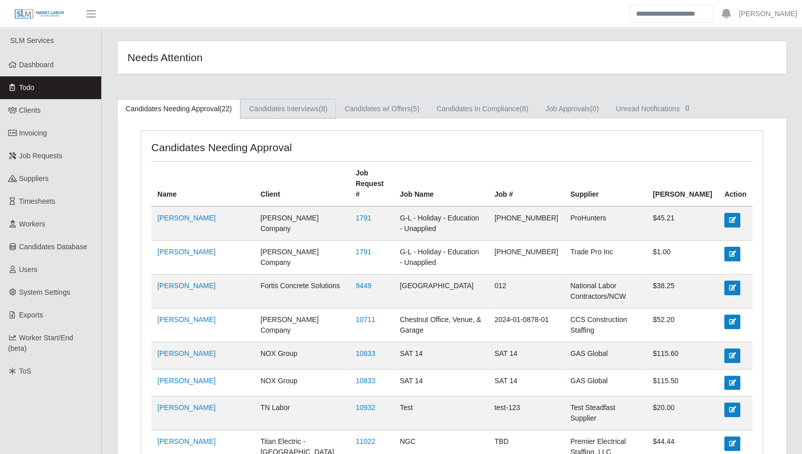
click at [319, 113] on link "Candidates Interviews (8)" at bounding box center [288, 109] width 96 height 20
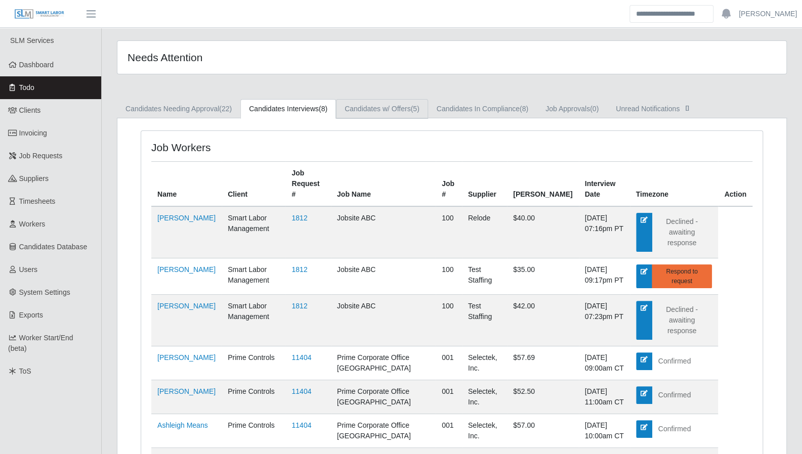
click at [409, 113] on link "Candidates w/ Offers (5)" at bounding box center [382, 109] width 92 height 20
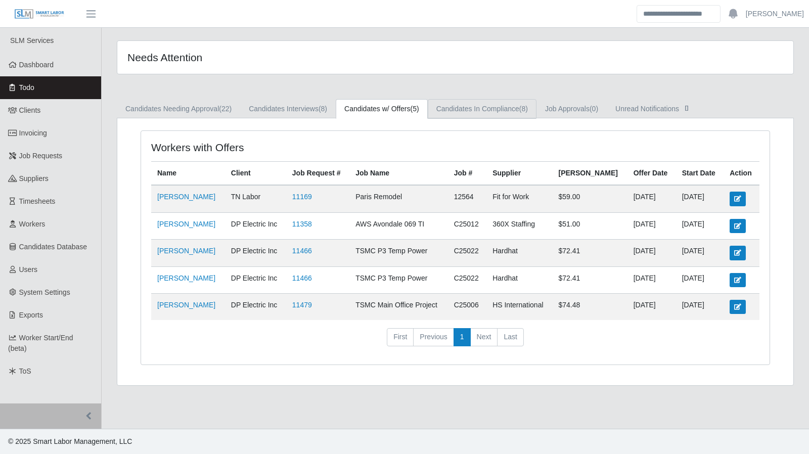
click at [462, 109] on link "Candidates In Compliance (8)" at bounding box center [482, 109] width 109 height 20
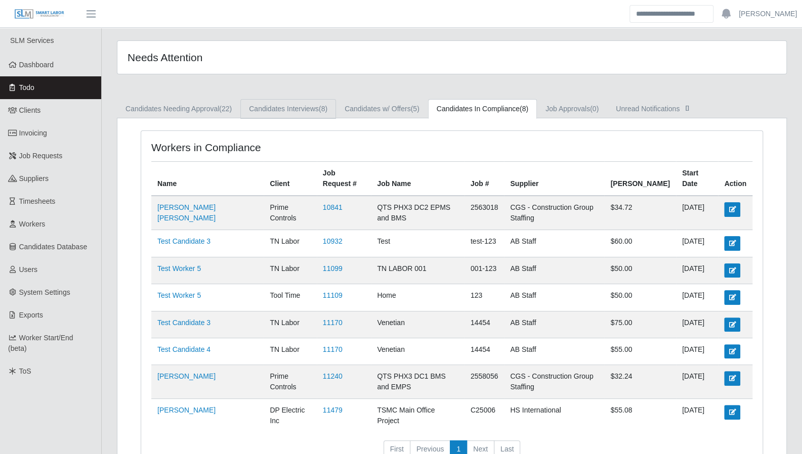
click at [294, 100] on link "Candidates Interviews (8)" at bounding box center [288, 109] width 96 height 20
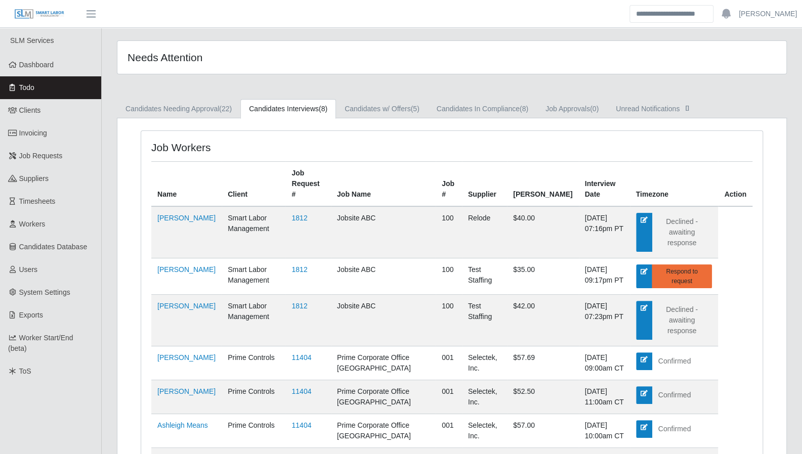
click at [37, 69] on link "Dashboard" at bounding box center [50, 65] width 101 height 23
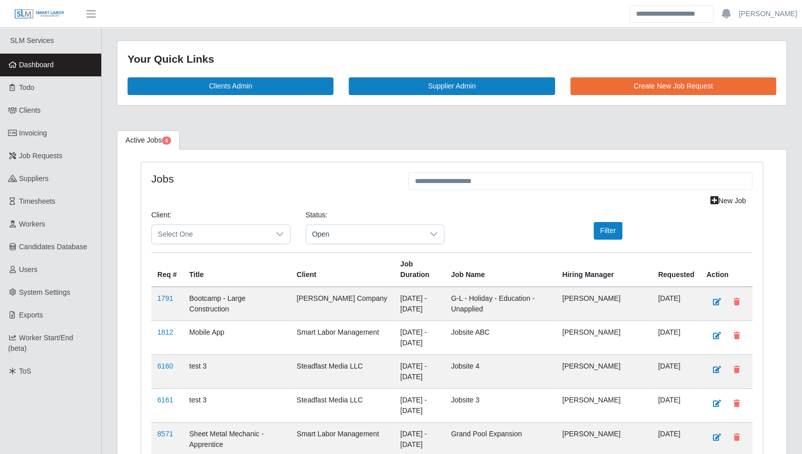
click at [228, 193] on div "New Job" at bounding box center [452, 201] width 616 height 18
click at [59, 96] on link "Todo" at bounding box center [50, 87] width 101 height 23
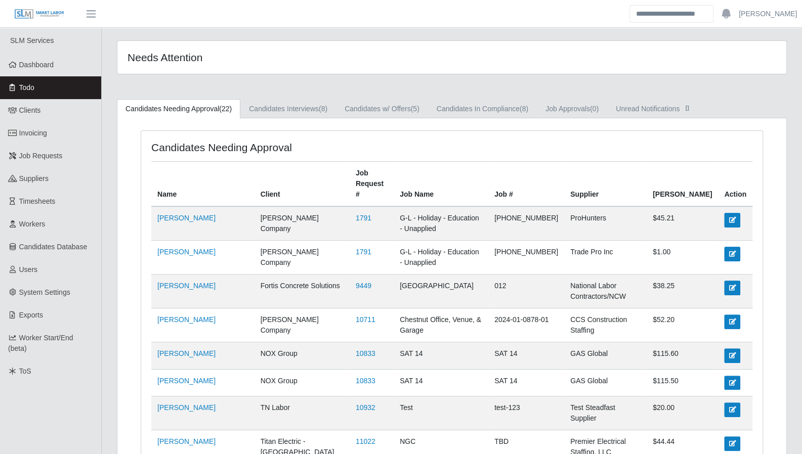
click at [32, 65] on span "Dashboard" at bounding box center [36, 65] width 35 height 8
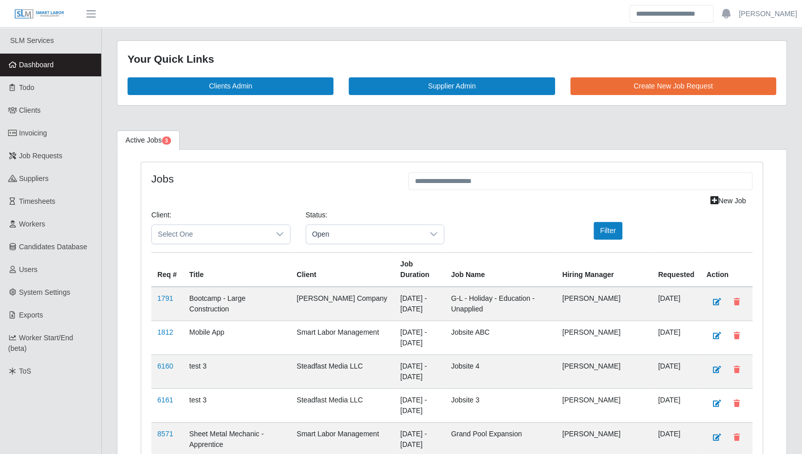
click at [358, 231] on span "Open" at bounding box center [365, 234] width 118 height 19
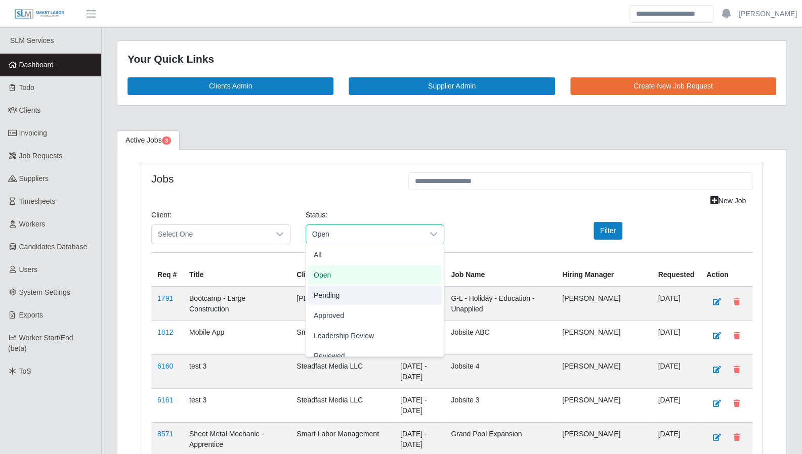
click at [347, 295] on li "Pending" at bounding box center [375, 295] width 134 height 19
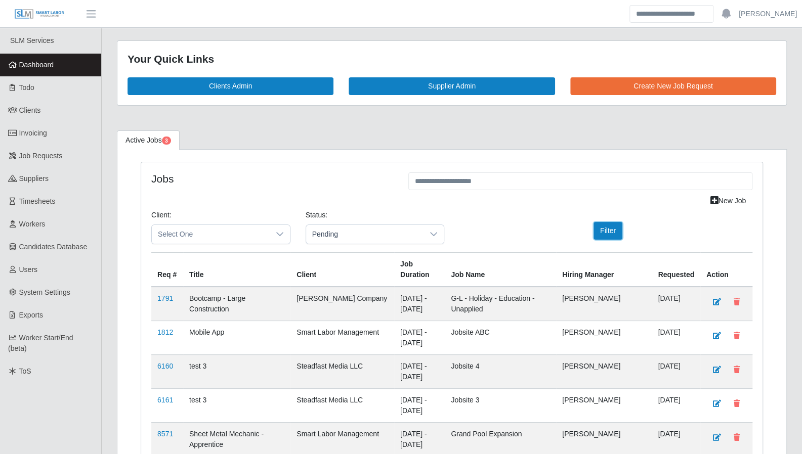
click at [610, 229] on button "Filter" at bounding box center [607, 231] width 29 height 18
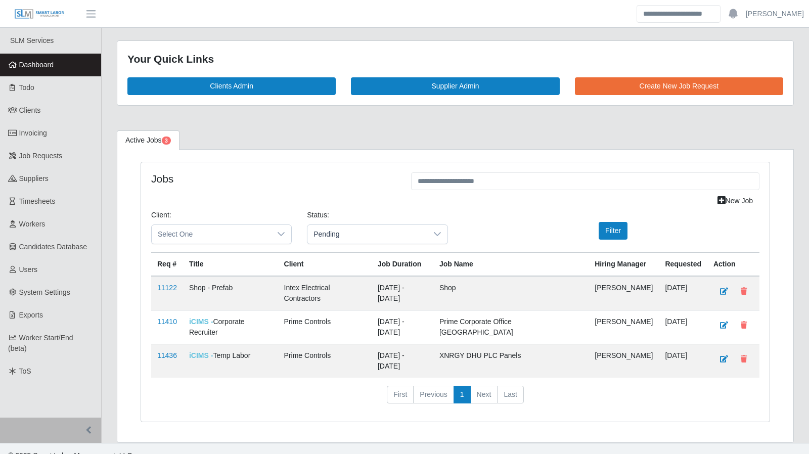
click at [33, 62] on span "Dashboard" at bounding box center [36, 65] width 35 height 8
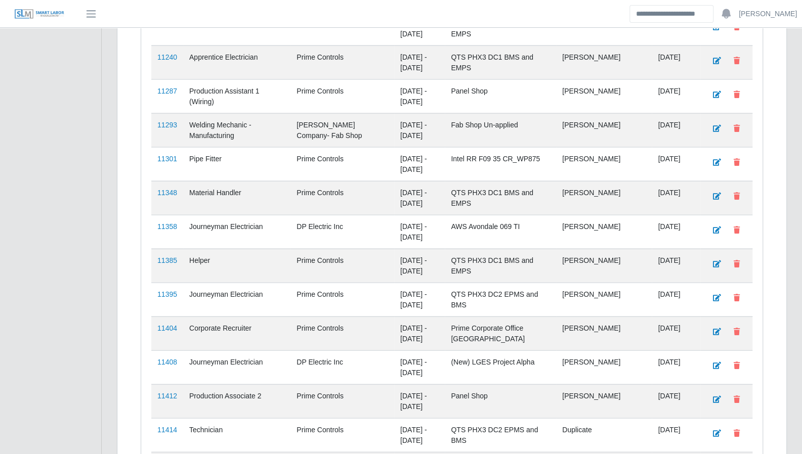
scroll to position [1663, 0]
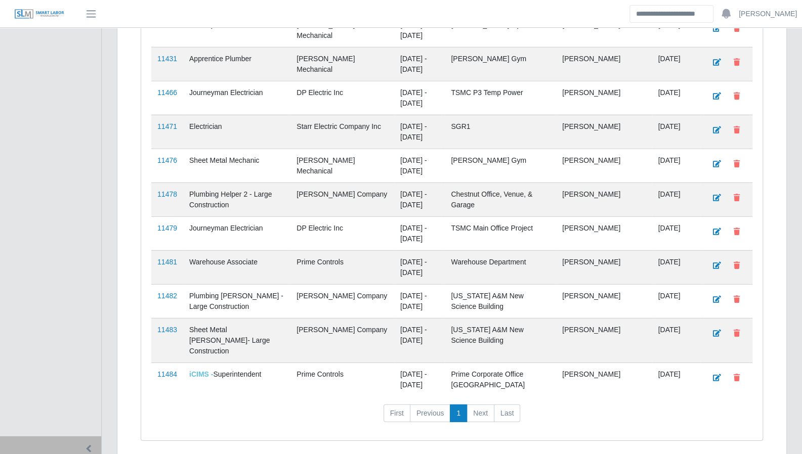
click at [167, 370] on link "11484" at bounding box center [167, 374] width 20 height 8
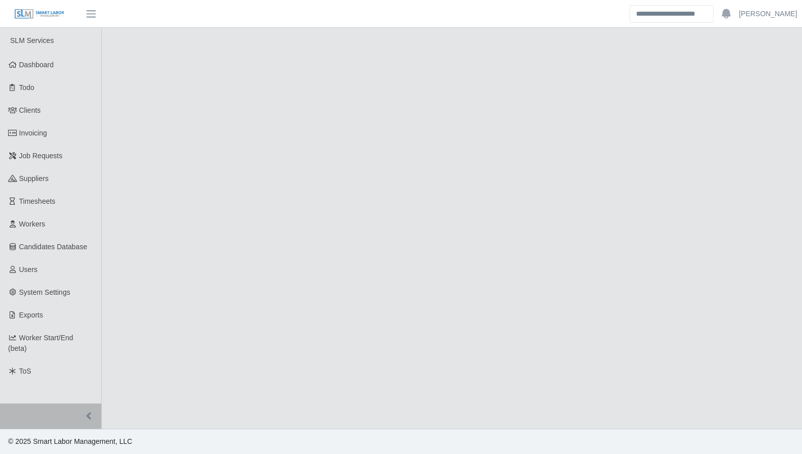
select select "****"
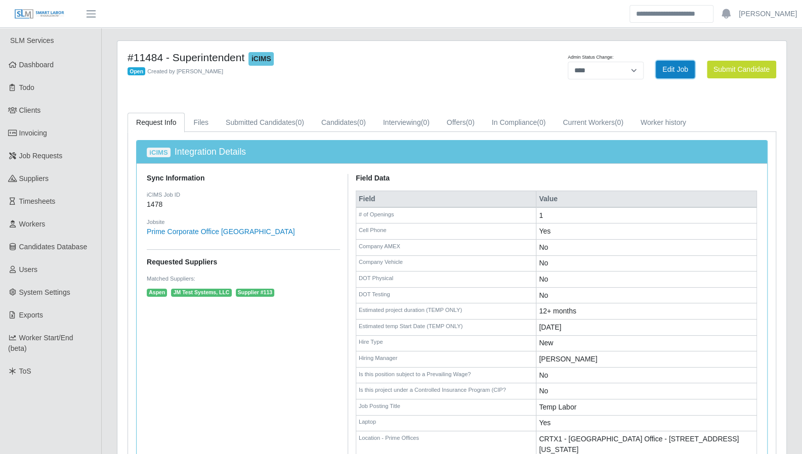
click at [672, 71] on link "Edit Job" at bounding box center [675, 70] width 39 height 18
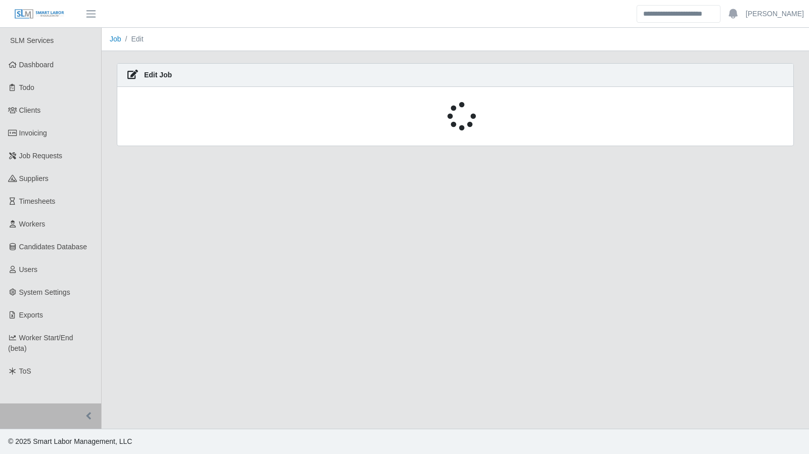
select select "****"
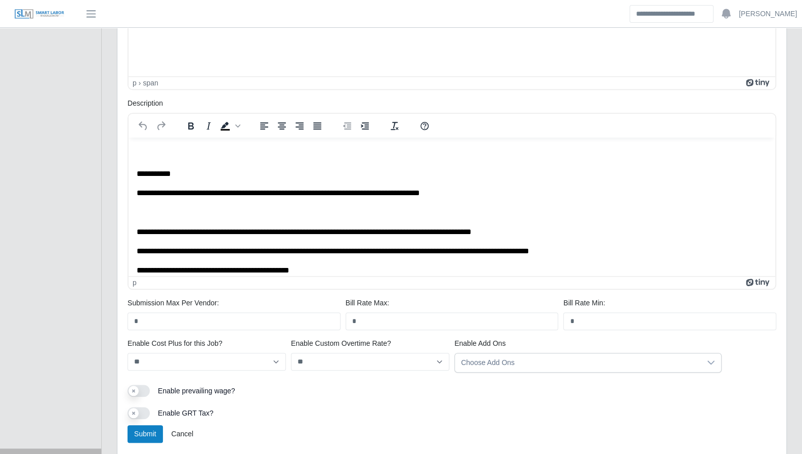
scroll to position [485, 0]
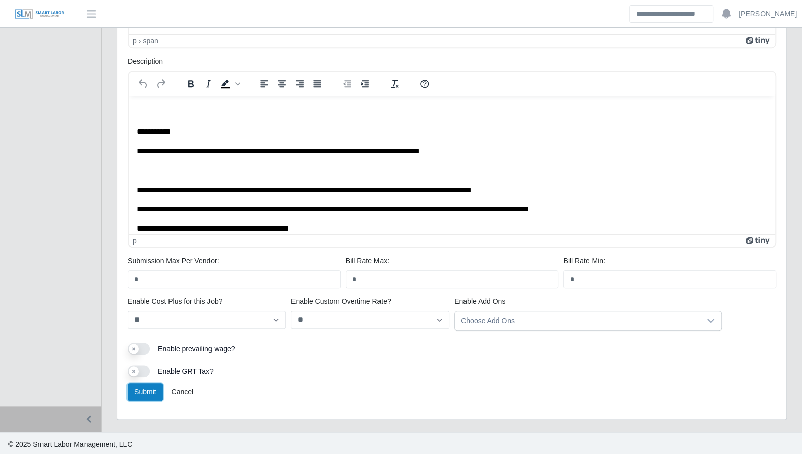
click at [145, 394] on button "Submit" at bounding box center [144, 392] width 35 height 18
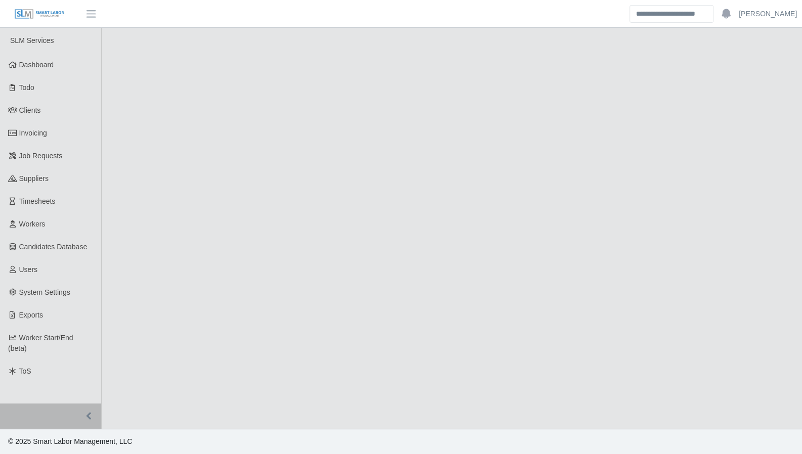
select select "****"
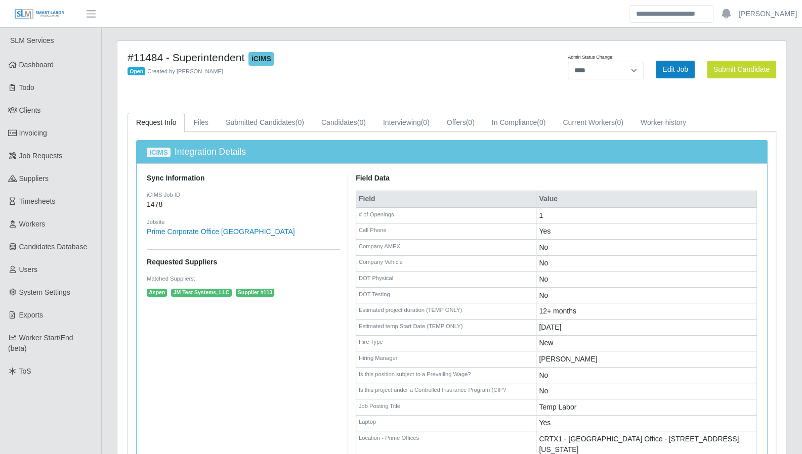
click at [45, 71] on link "Dashboard" at bounding box center [50, 65] width 101 height 23
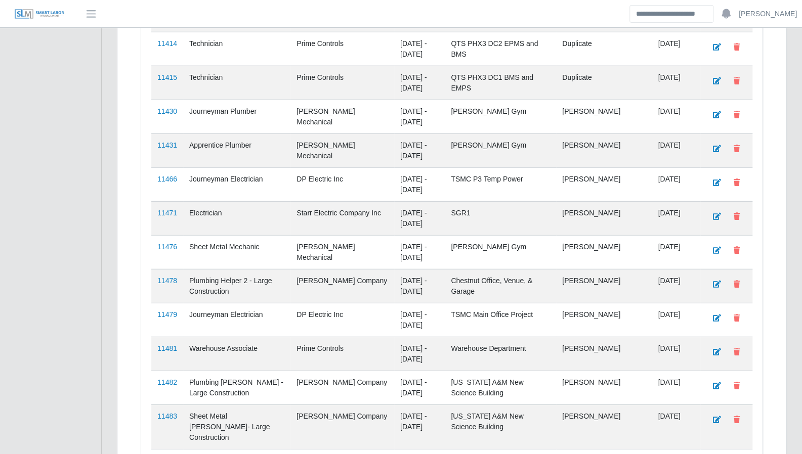
scroll to position [1663, 0]
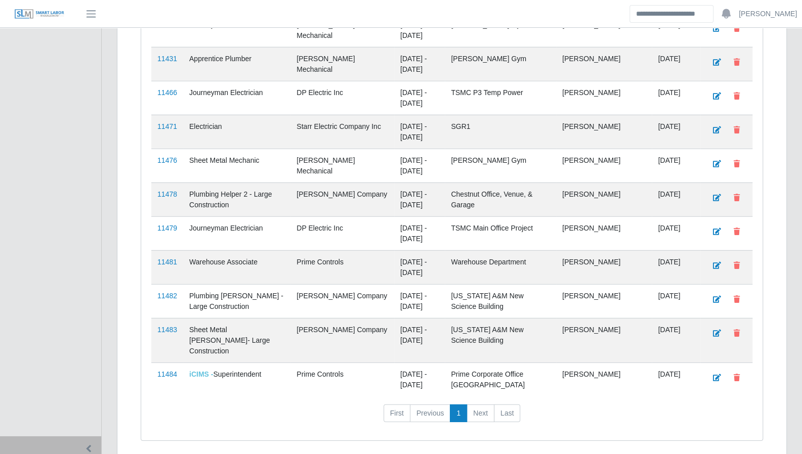
click at [163, 258] on link "11481" at bounding box center [167, 262] width 20 height 8
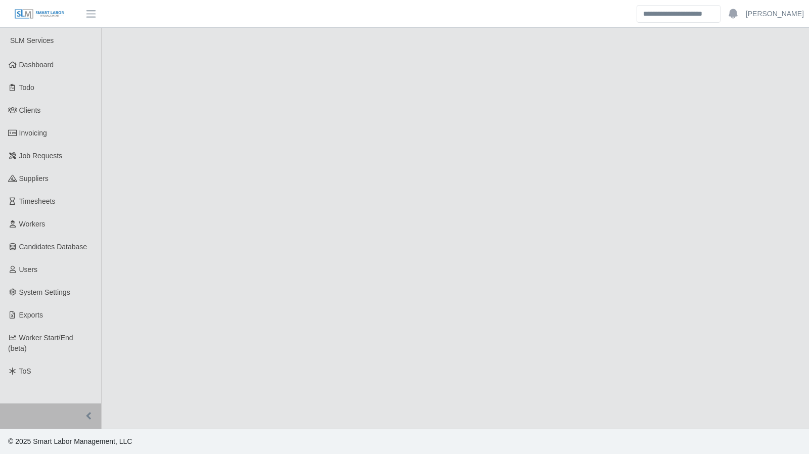
select select "****"
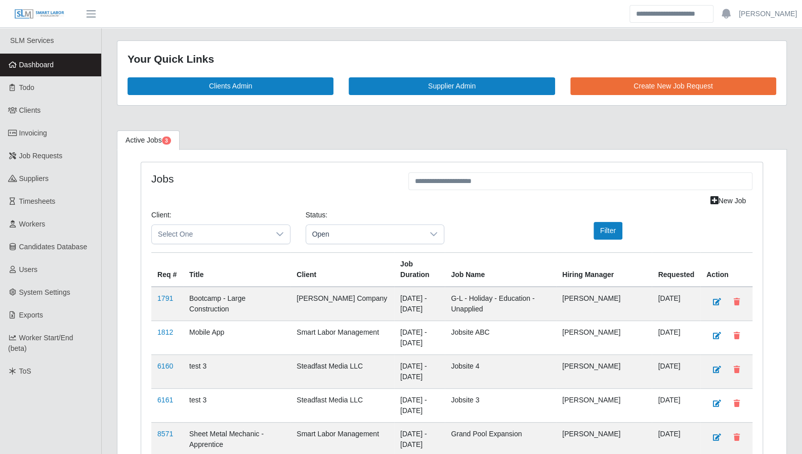
click at [42, 90] on link "Todo" at bounding box center [50, 87] width 101 height 23
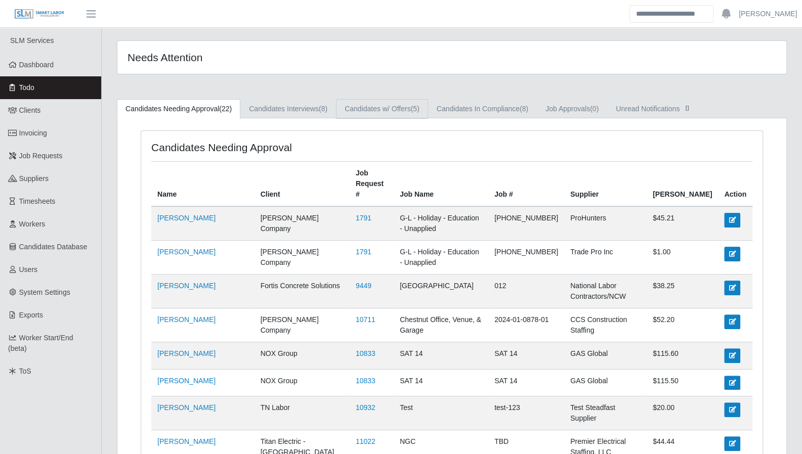
click at [404, 108] on link "Candidates w/ Offers (5)" at bounding box center [382, 109] width 92 height 20
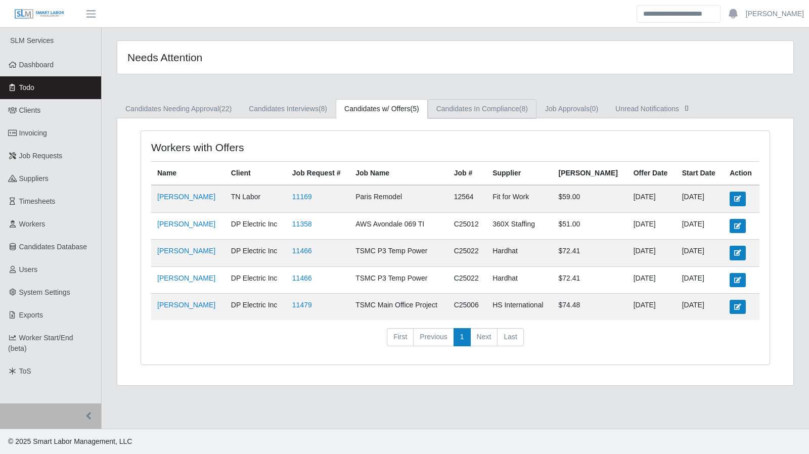
click at [459, 110] on link "Candidates In Compliance (8)" at bounding box center [482, 109] width 109 height 20
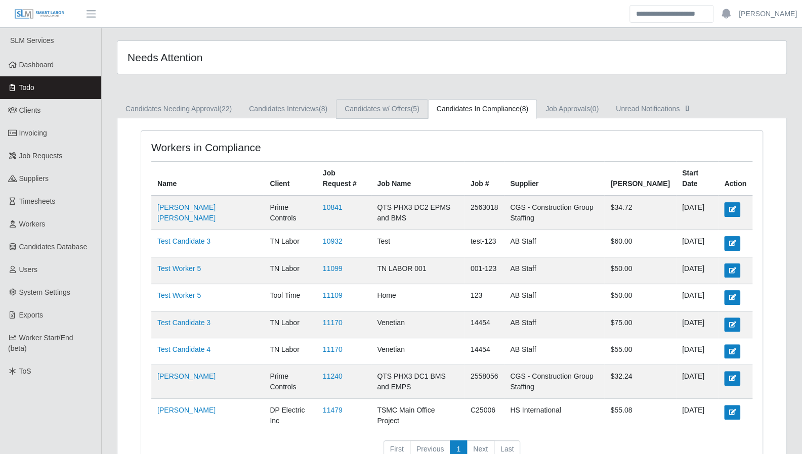
click at [371, 107] on link "Candidates w/ Offers (5)" at bounding box center [382, 109] width 92 height 20
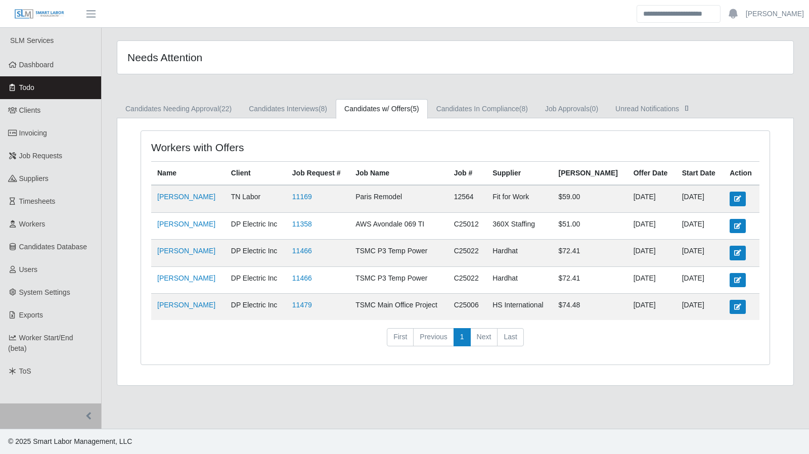
click at [28, 64] on span "Dashboard" at bounding box center [36, 65] width 35 height 8
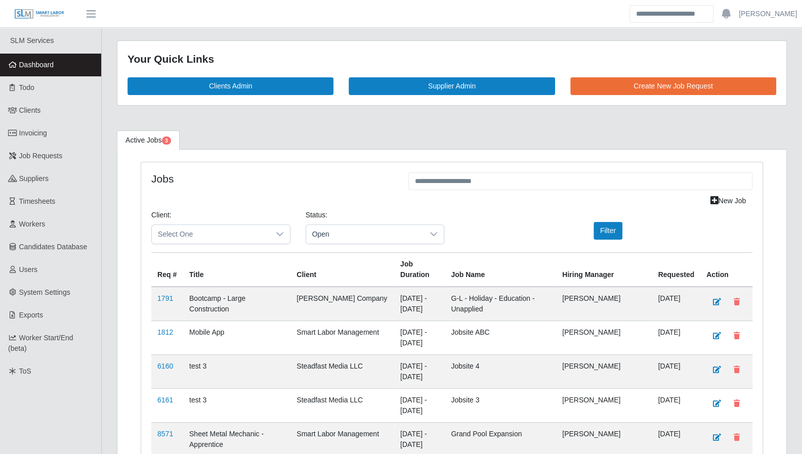
click at [44, 92] on link "Todo" at bounding box center [50, 87] width 101 height 23
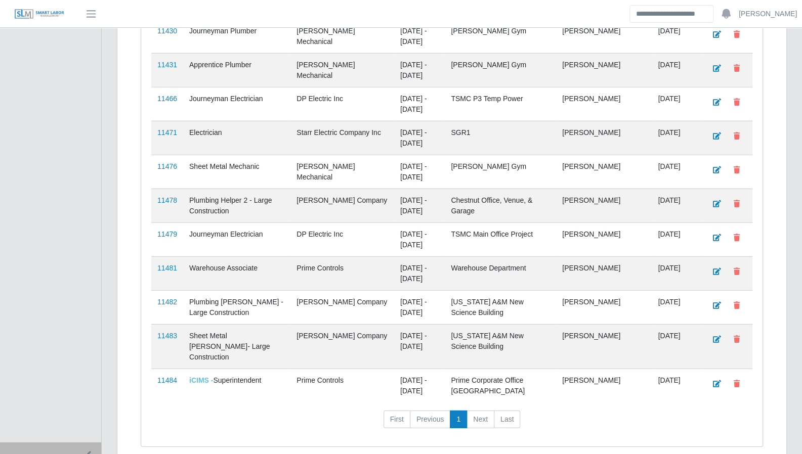
scroll to position [1663, 0]
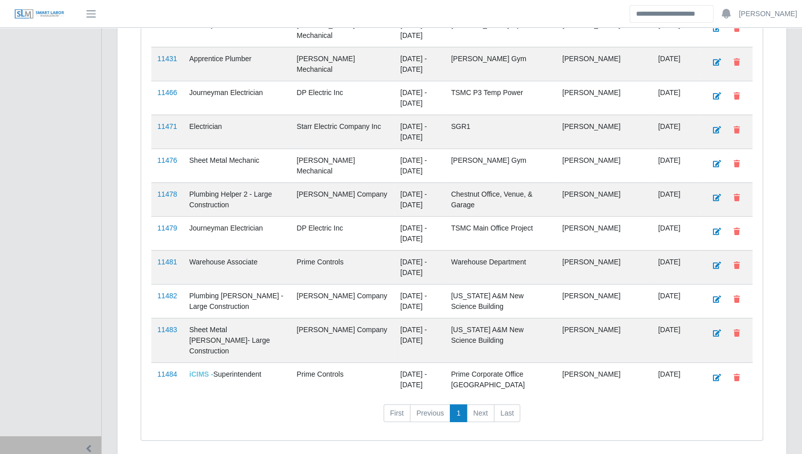
click at [170, 363] on td "11484" at bounding box center [167, 380] width 32 height 34
click at [170, 370] on link "11484" at bounding box center [167, 374] width 20 height 8
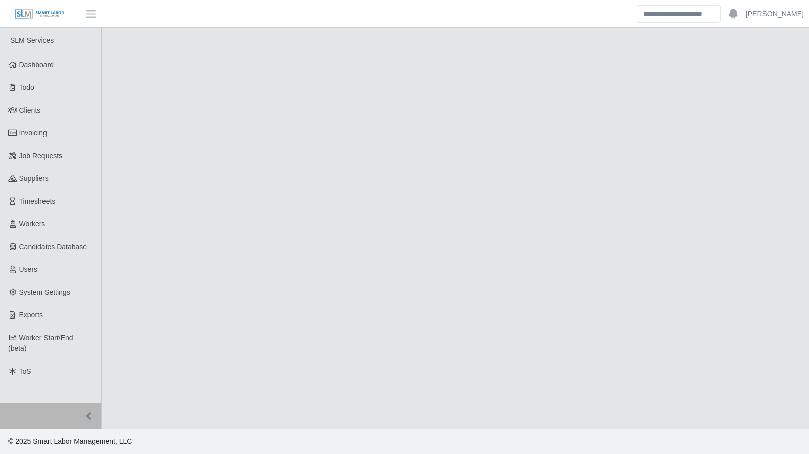
select select "****"
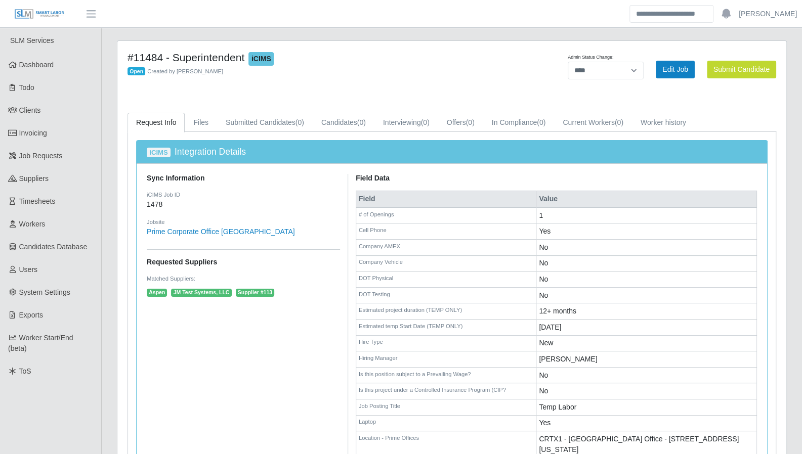
click at [30, 176] on span "Suppliers" at bounding box center [33, 179] width 29 height 8
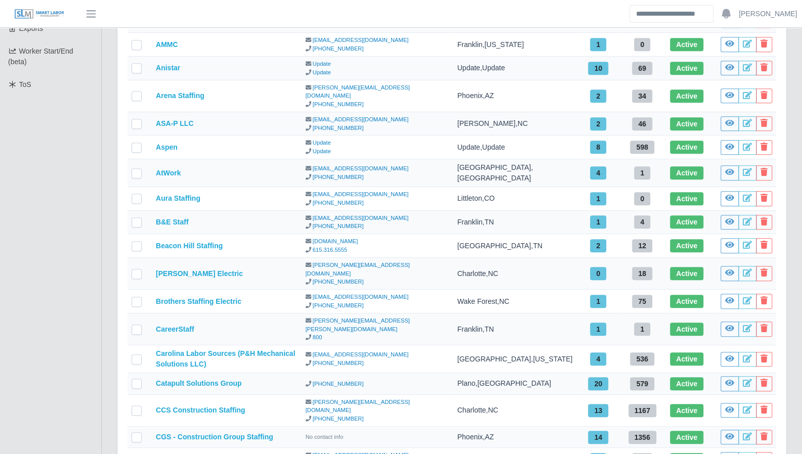
scroll to position [306, 0]
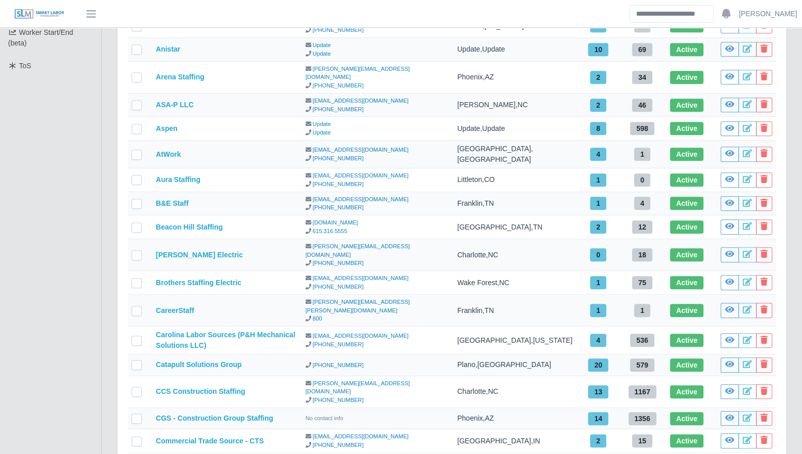
click at [603, 370] on body "[PERSON_NAME] Account Settings Logout SLM Services Dashboard Todo Clients Invoi…" at bounding box center [401, 112] width 802 height 836
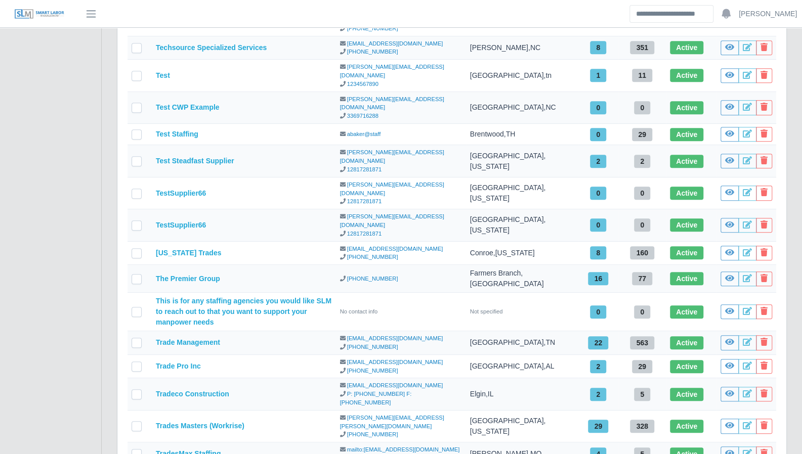
scroll to position [411, 0]
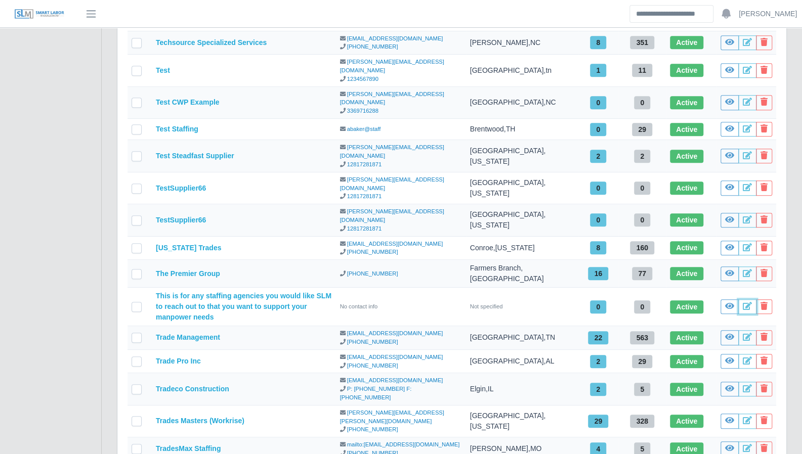
click at [743, 302] on icon at bounding box center [747, 306] width 9 height 8
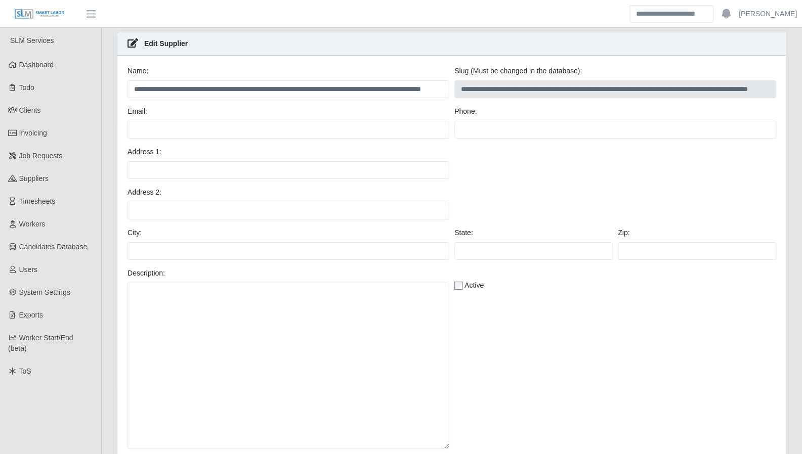
click at [463, 290] on div "Active" at bounding box center [615, 287] width 322 height 15
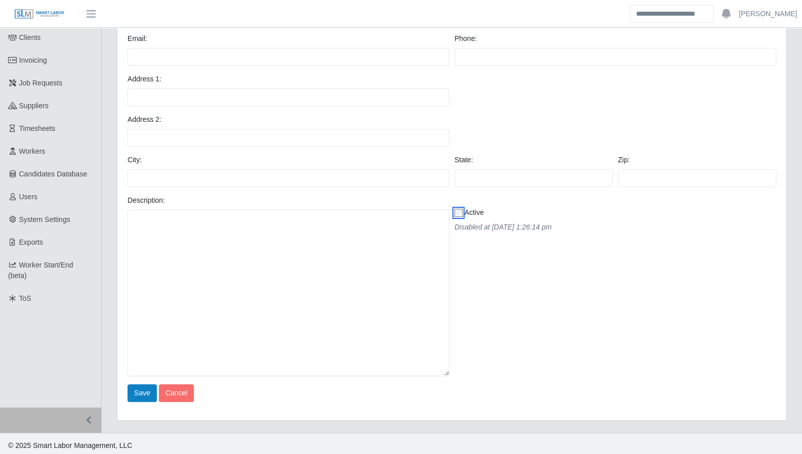
scroll to position [76, 0]
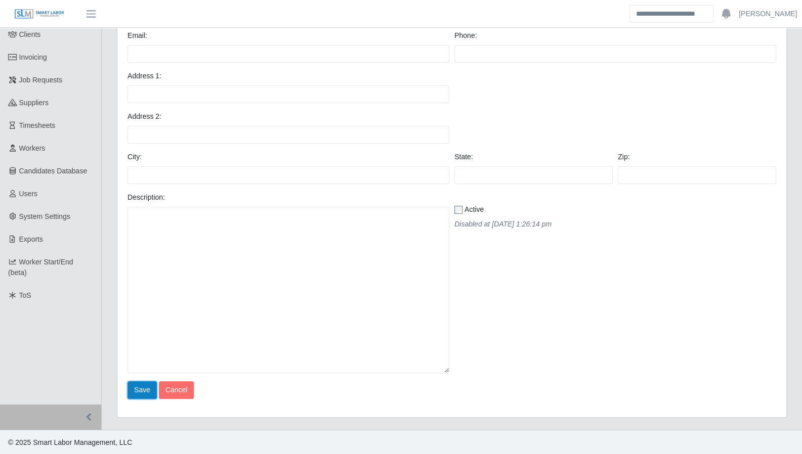
click at [152, 386] on button "Save" at bounding box center [141, 390] width 29 height 18
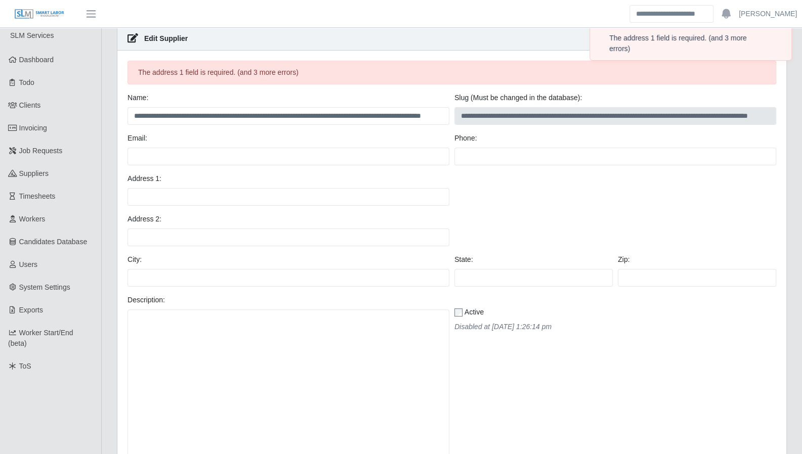
scroll to position [0, 0]
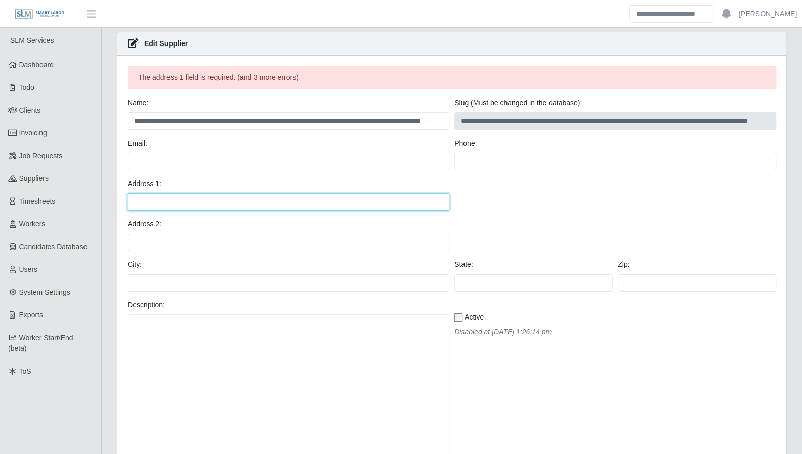
click at [153, 199] on input "Email:" at bounding box center [288, 202] width 322 height 18
type input "***"
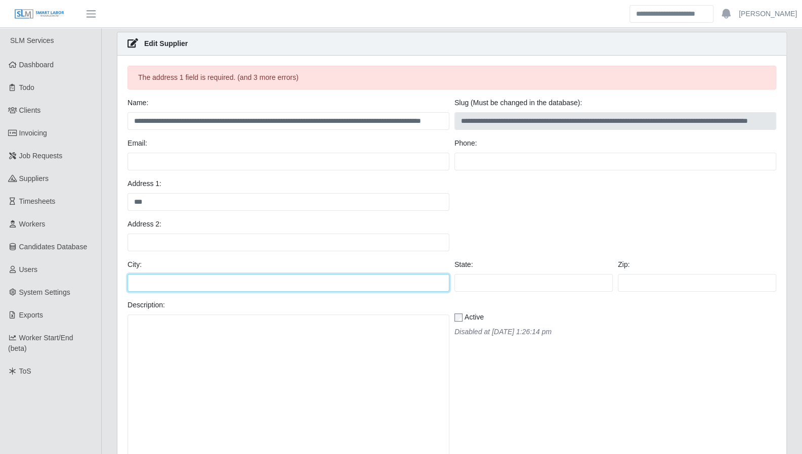
click at [153, 278] on input "City:" at bounding box center [288, 283] width 322 height 18
type input "******"
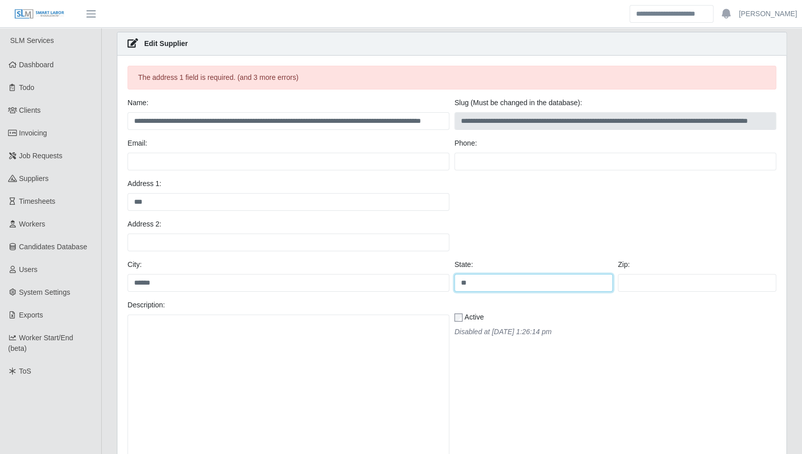
type input "**"
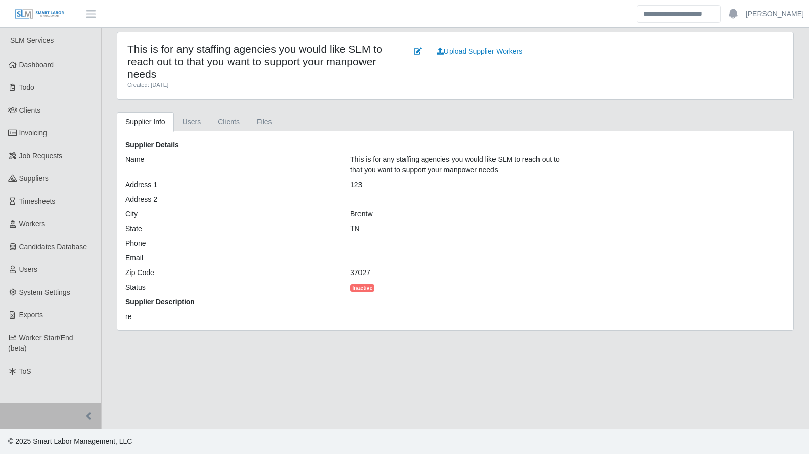
click at [32, 181] on span "Suppliers" at bounding box center [33, 179] width 29 height 8
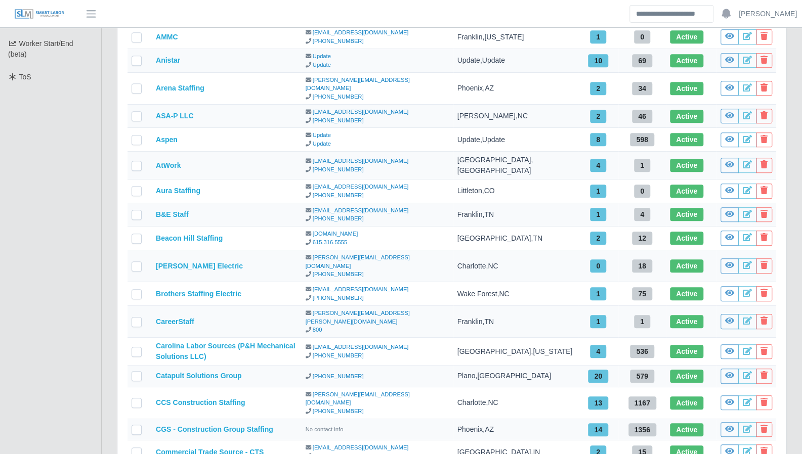
scroll to position [306, 0]
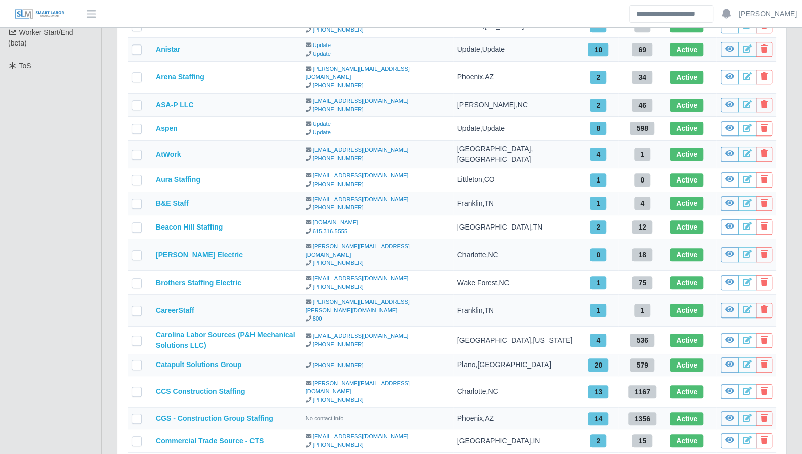
click at [601, 368] on body "[PERSON_NAME] Account Settings Logout SLM Services Dashboard Todo Clients Invoi…" at bounding box center [401, 112] width 802 height 836
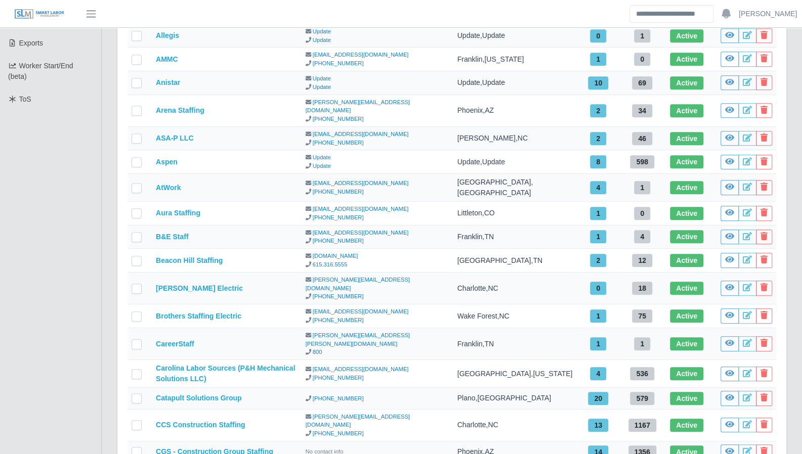
scroll to position [306, 0]
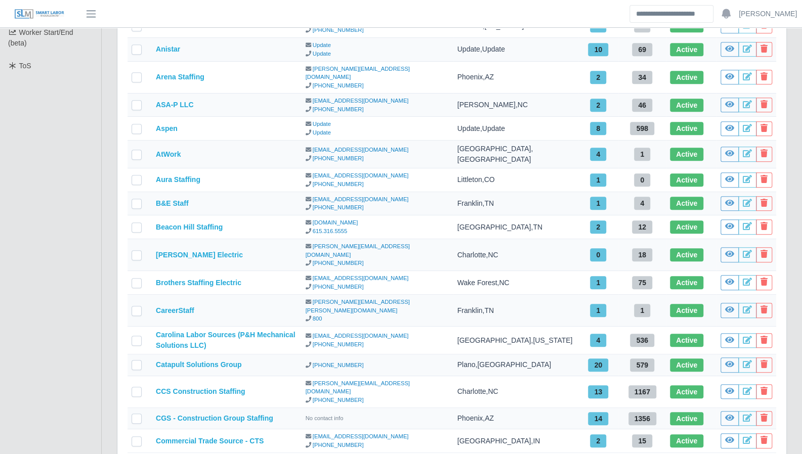
click at [605, 373] on body "Aaron Baker Account Settings Logout SLM Services Dashboard Todo Clients Invoici…" at bounding box center [401, 112] width 802 height 836
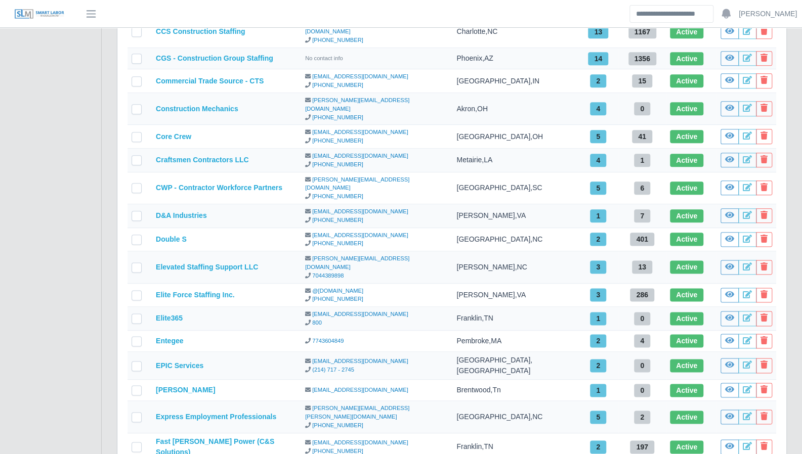
scroll to position [2034, 0]
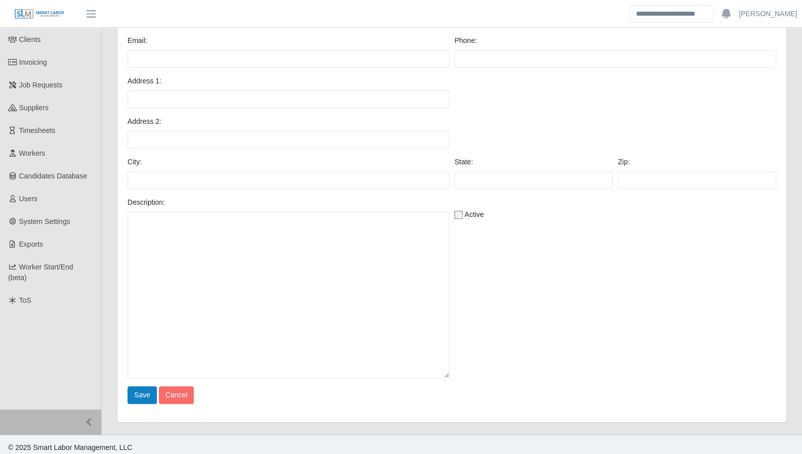
scroll to position [76, 0]
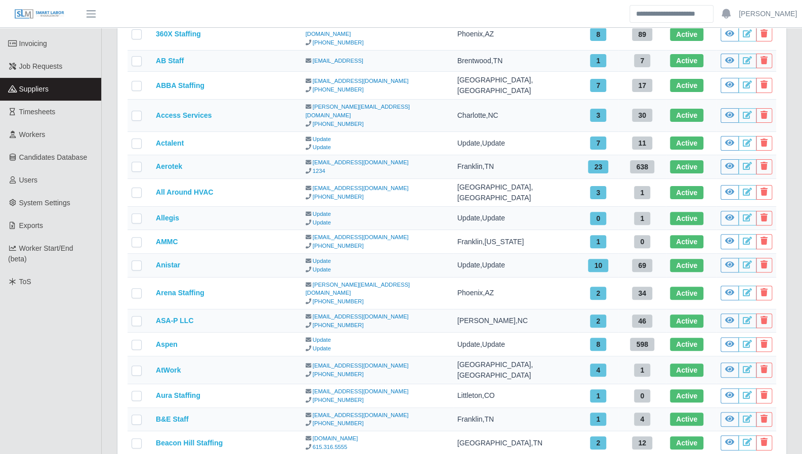
scroll to position [306, 0]
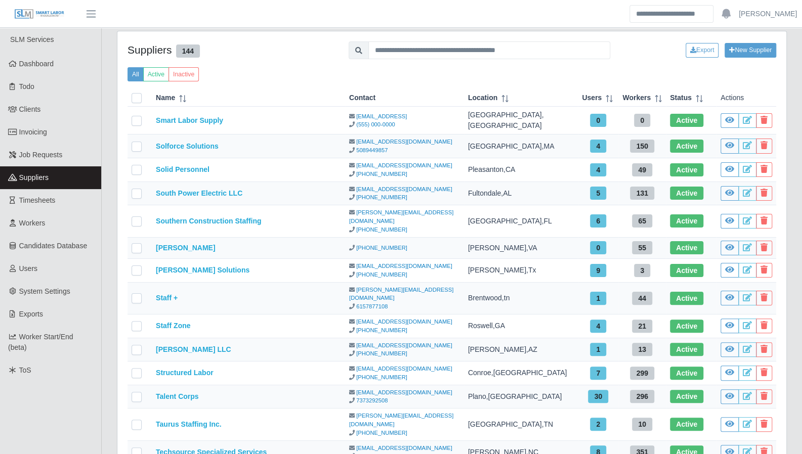
scroll to position [0, 0]
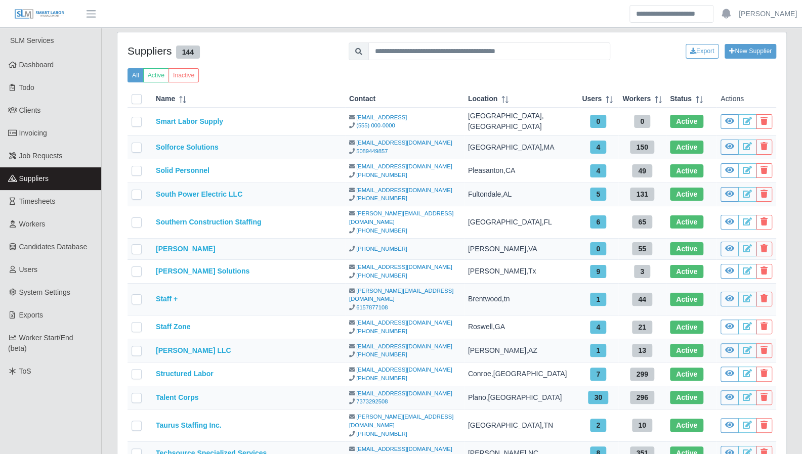
click at [47, 70] on link "Dashboard" at bounding box center [50, 65] width 101 height 23
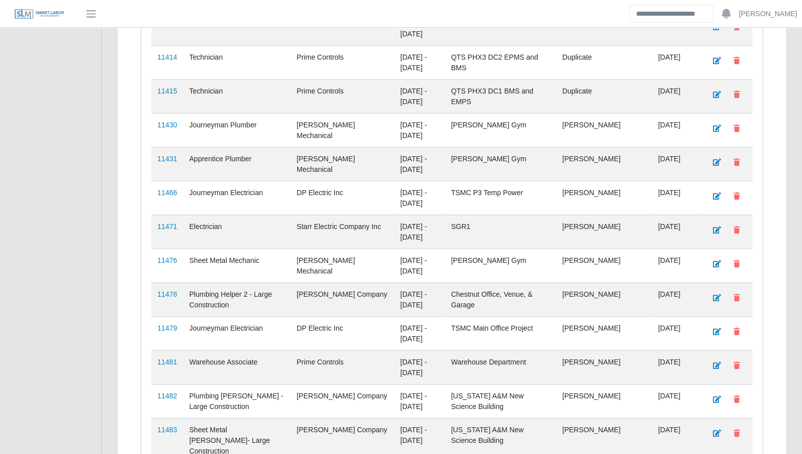
scroll to position [1663, 0]
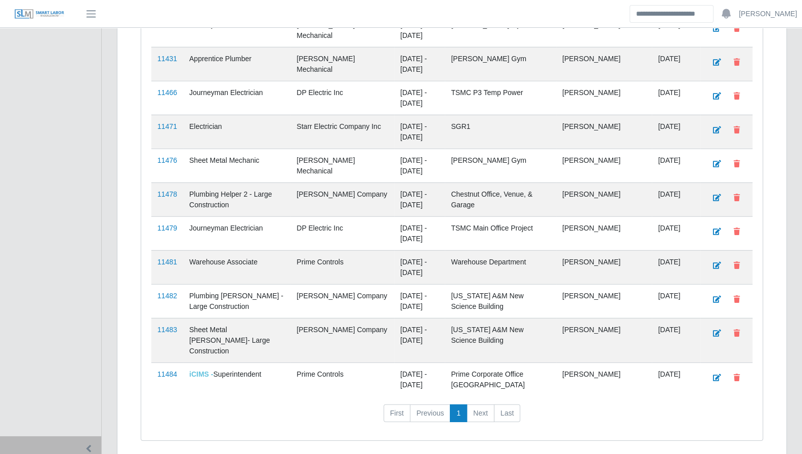
click at [169, 370] on link "11484" at bounding box center [167, 374] width 20 height 8
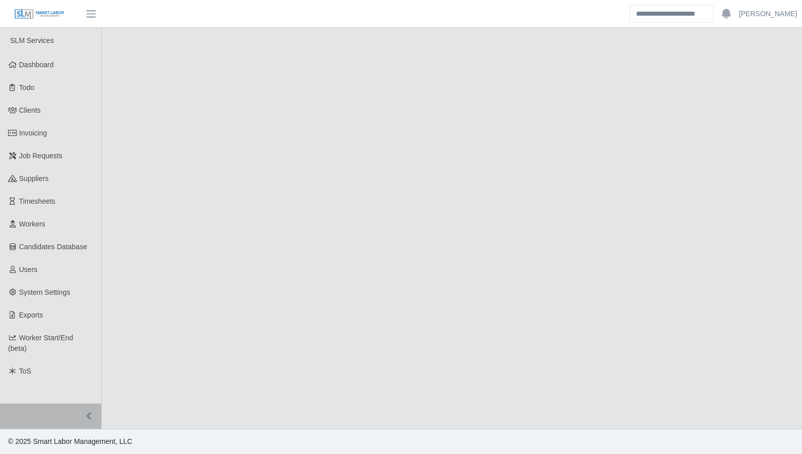
select select "****"
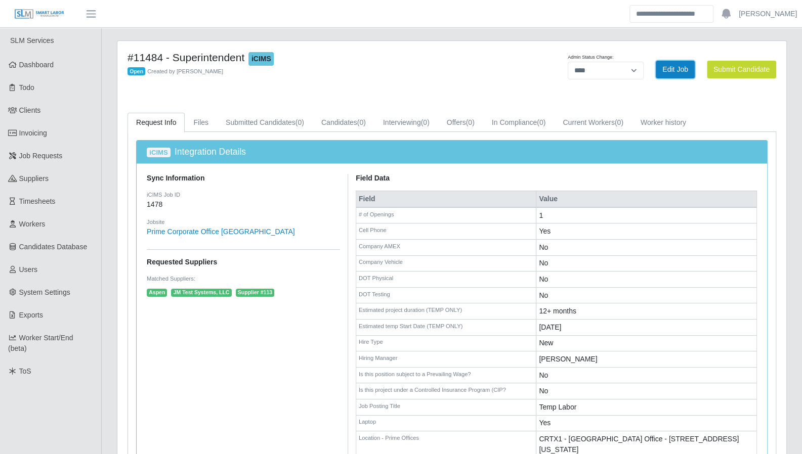
click at [671, 69] on link "Edit Job" at bounding box center [675, 70] width 39 height 18
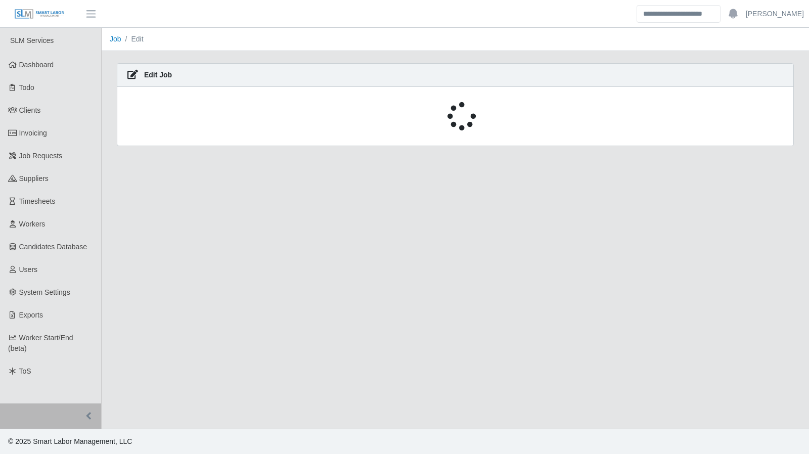
select select "****"
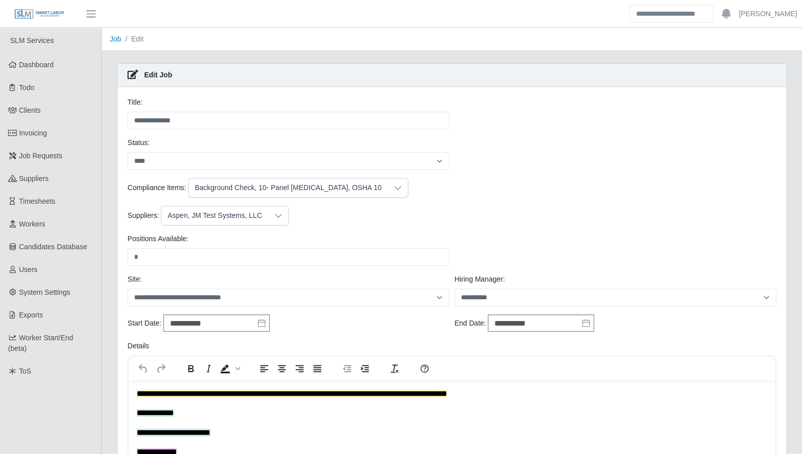
click at [274, 215] on icon at bounding box center [278, 216] width 8 height 8
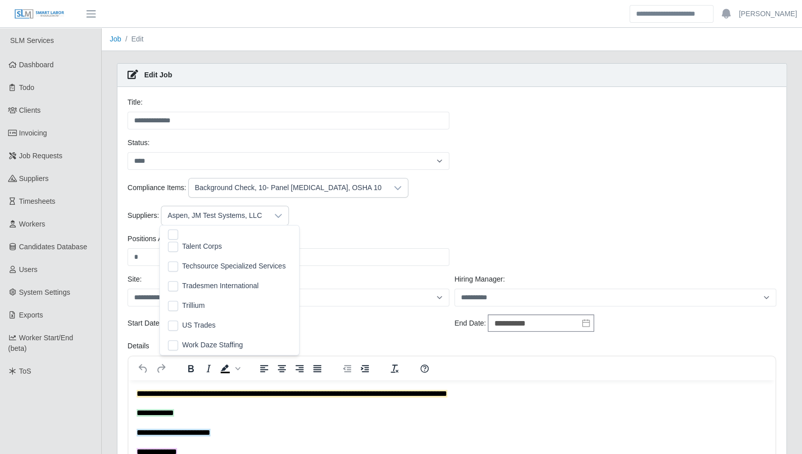
click at [328, 218] on div "Suppliers: Aspen, JM Test Systems, LLC" at bounding box center [452, 216] width 654 height 20
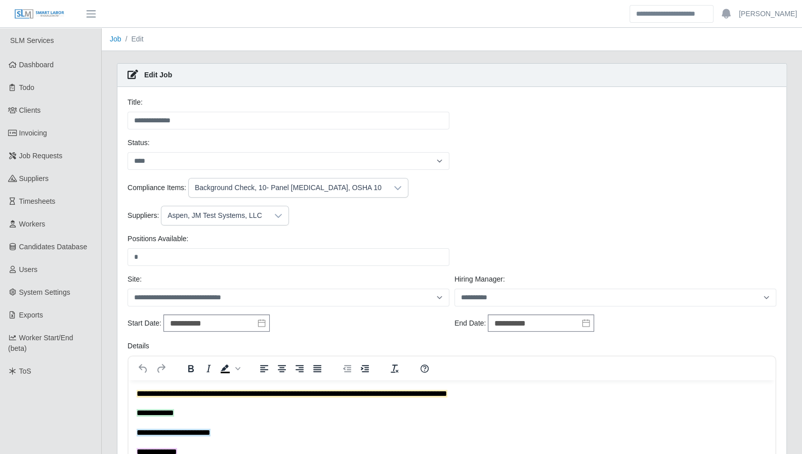
click at [329, 219] on div "Suppliers: Aspen, JM Test Systems, LLC" at bounding box center [452, 216] width 654 height 20
click at [274, 217] on icon at bounding box center [278, 216] width 8 height 8
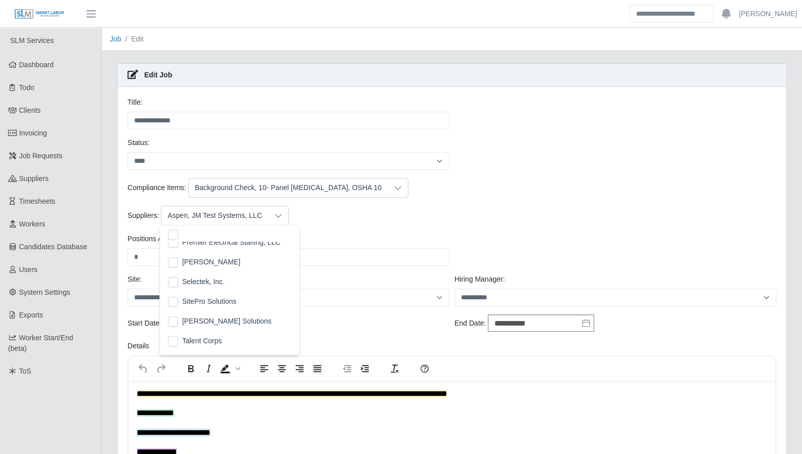
scroll to position [235, 0]
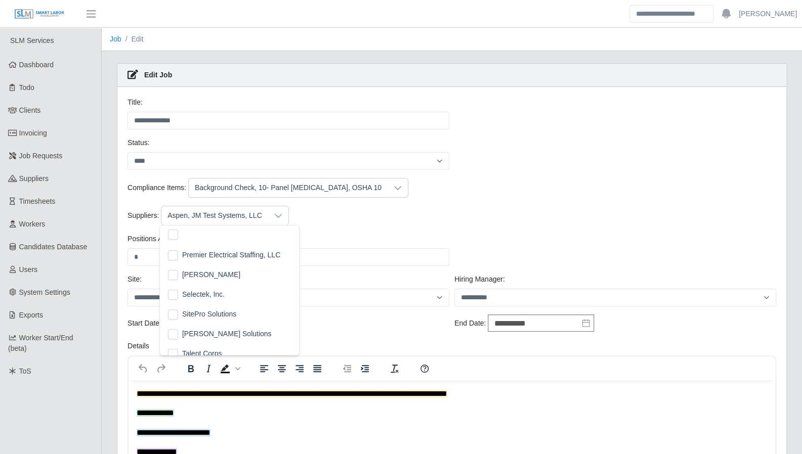
click at [429, 219] on div "Suppliers: Aspen, JM Test Systems, LLC" at bounding box center [452, 216] width 654 height 20
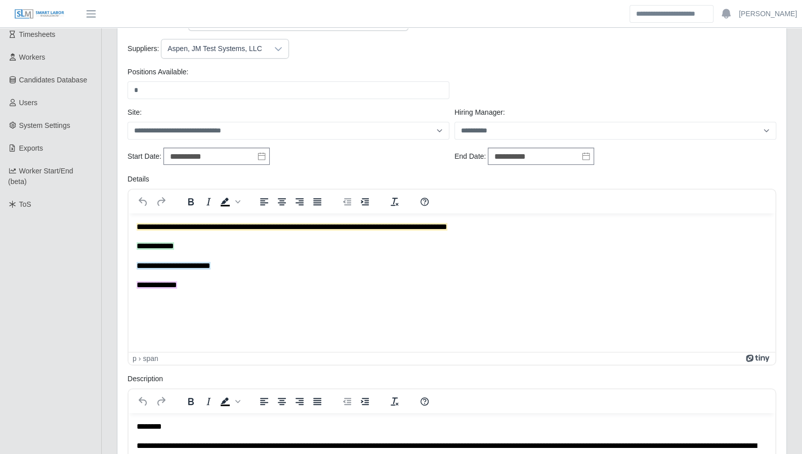
scroll to position [229, 0]
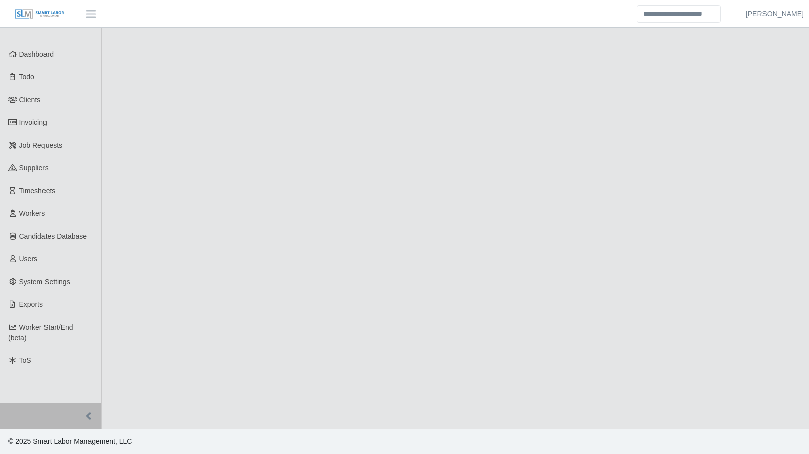
select select "****"
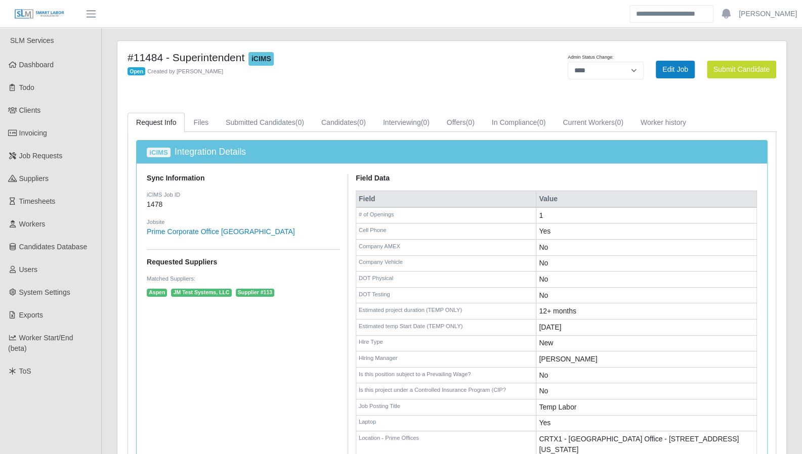
click at [61, 62] on link "Dashboard" at bounding box center [50, 65] width 101 height 23
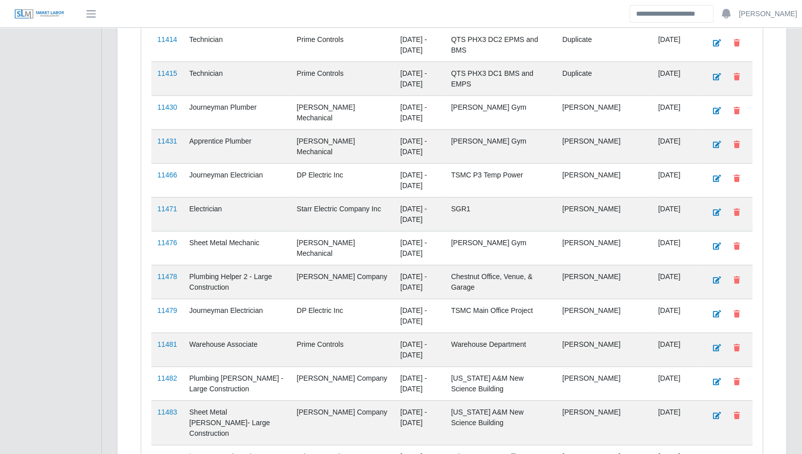
scroll to position [1663, 0]
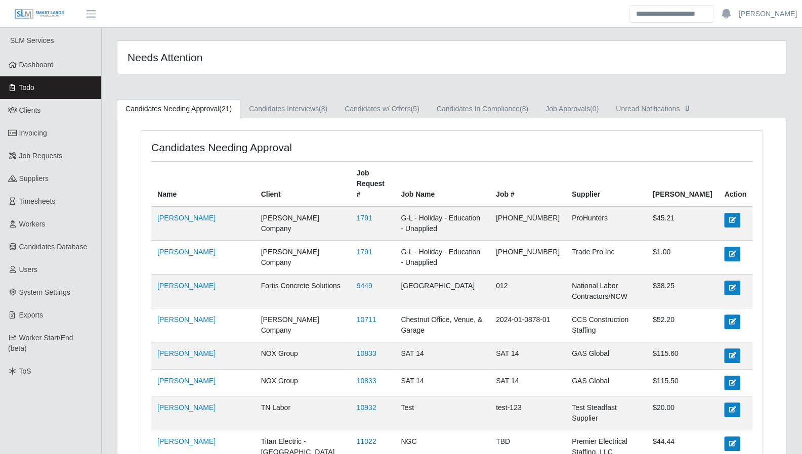
click at [62, 63] on link "Dashboard" at bounding box center [50, 65] width 101 height 23
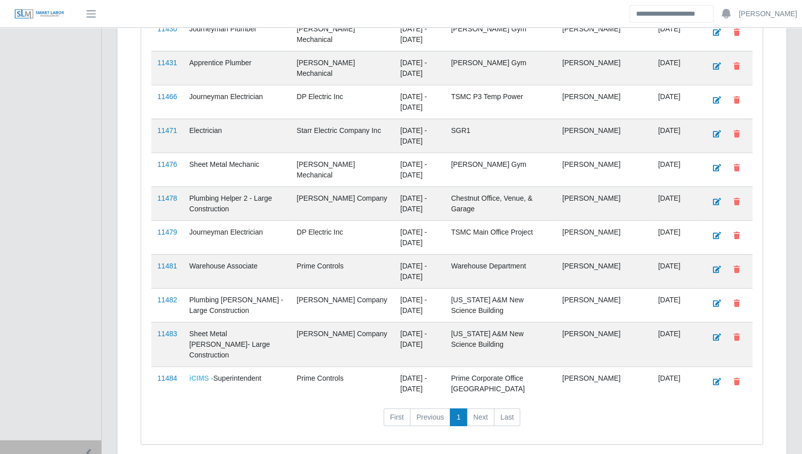
scroll to position [1663, 0]
